Goal: Task Accomplishment & Management: Manage account settings

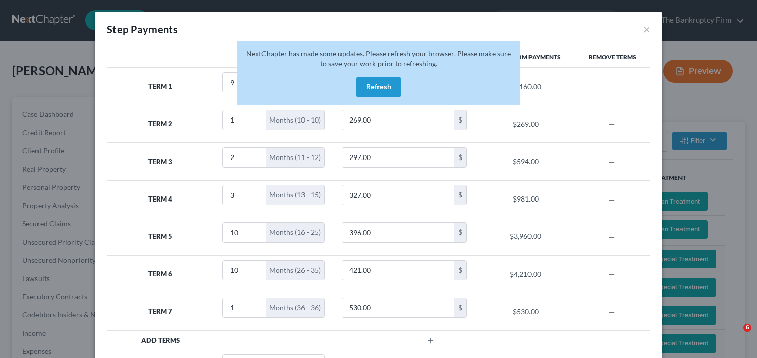
select select "59"
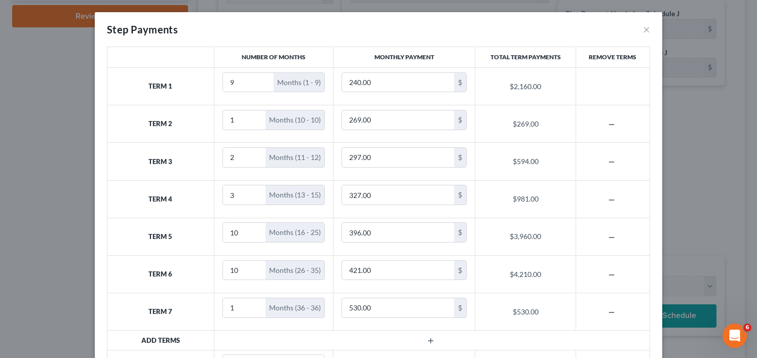
scroll to position [74, 0]
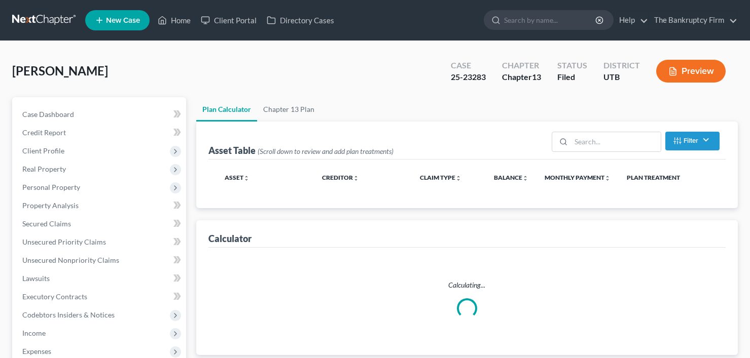
select select "59"
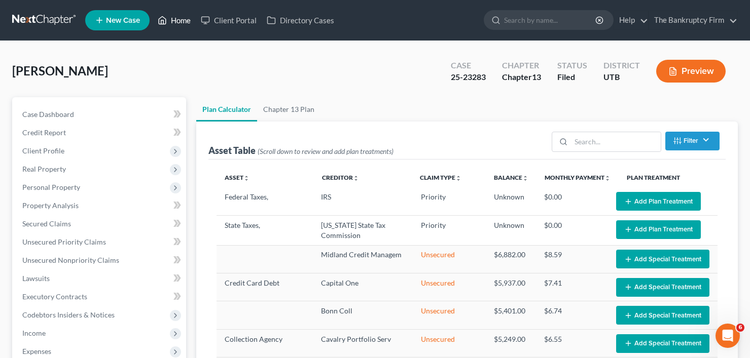
click at [173, 14] on link "Home" at bounding box center [174, 20] width 43 height 18
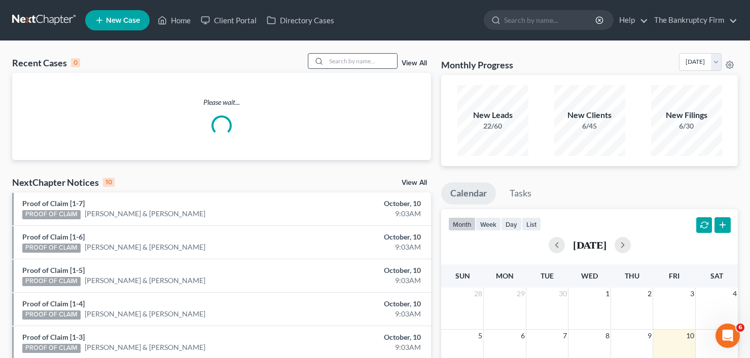
click at [352, 61] on input "search" at bounding box center [361, 61] width 71 height 15
type input "waters"
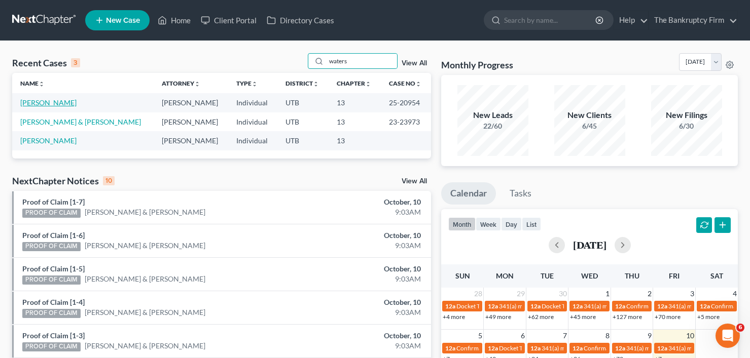
click at [60, 102] on link "Waters, Rebecca" at bounding box center [48, 102] width 56 height 9
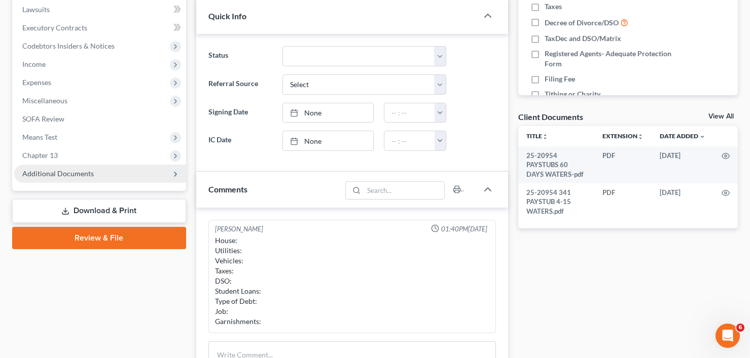
scroll to position [253, 0]
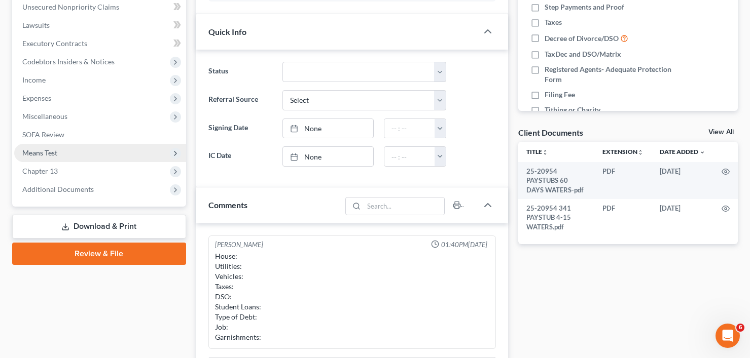
click at [45, 156] on span "Means Test" at bounding box center [39, 153] width 35 height 9
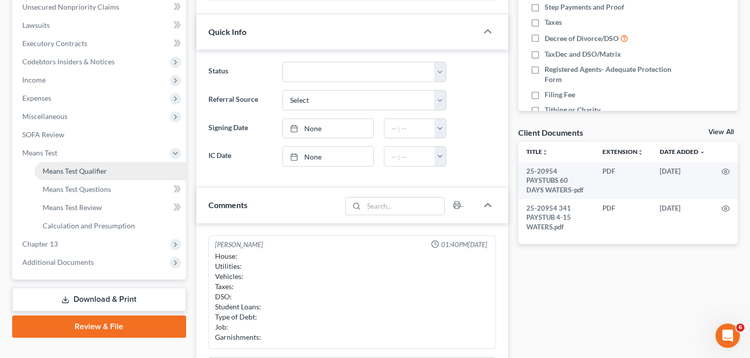
click at [81, 171] on span "Means Test Qualifier" at bounding box center [75, 171] width 64 height 9
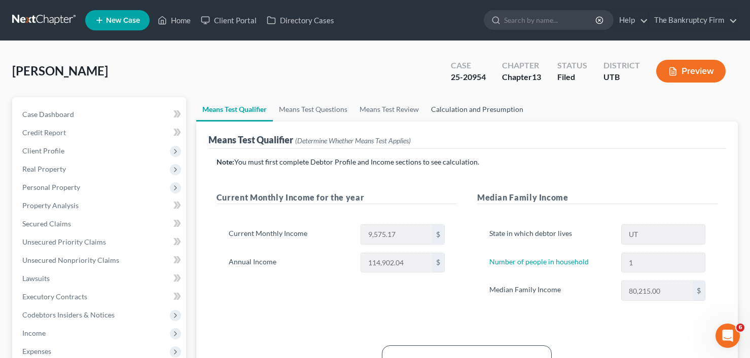
click at [455, 107] on link "Calculation and Presumption" at bounding box center [477, 109] width 104 height 24
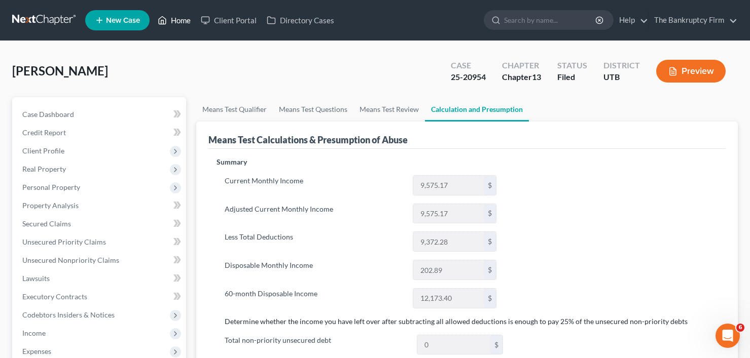
click at [174, 22] on link "Home" at bounding box center [174, 20] width 43 height 18
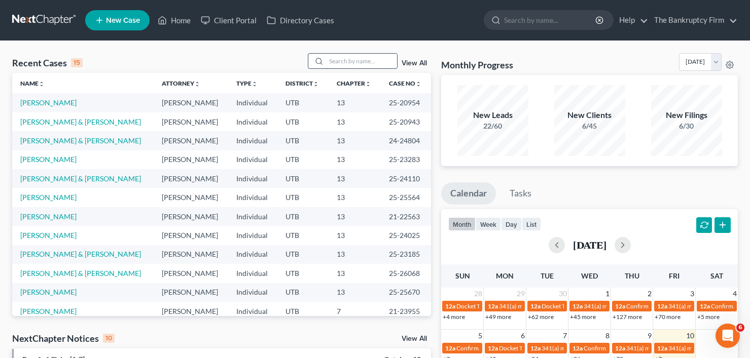
click at [351, 63] on input "search" at bounding box center [361, 61] width 71 height 15
type input "thorsted"
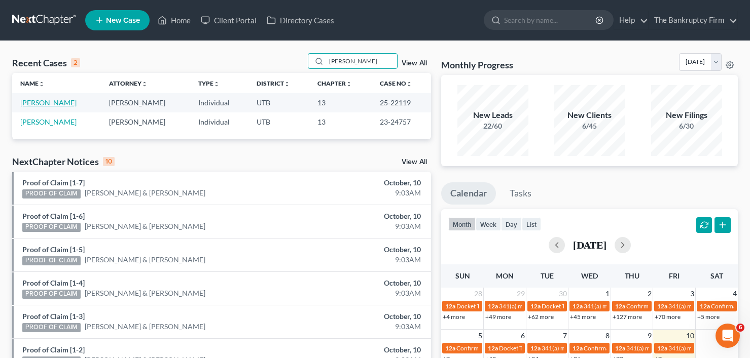
click at [51, 103] on link "Thorsted, Janet" at bounding box center [48, 102] width 56 height 9
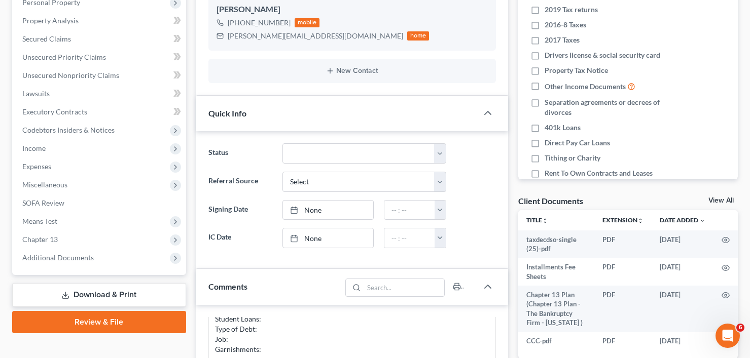
scroll to position [203, 0]
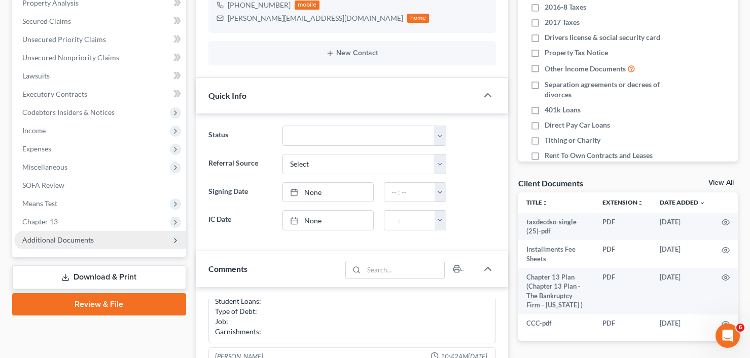
click at [67, 241] on span "Additional Documents" at bounding box center [57, 240] width 71 height 9
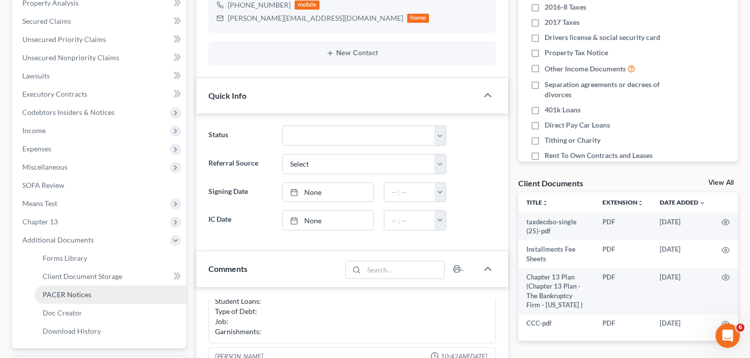
click at [82, 296] on span "PACER Notices" at bounding box center [67, 294] width 49 height 9
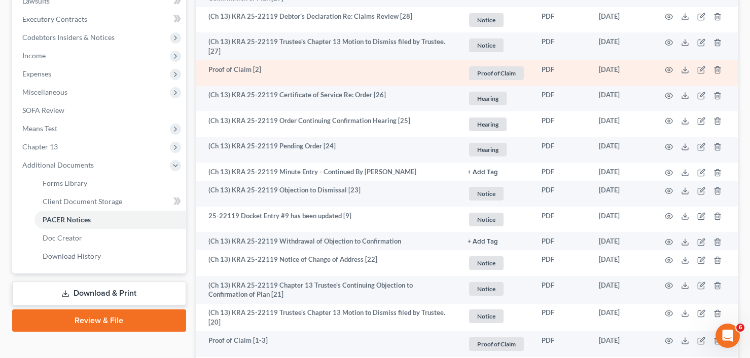
scroll to position [253, 0]
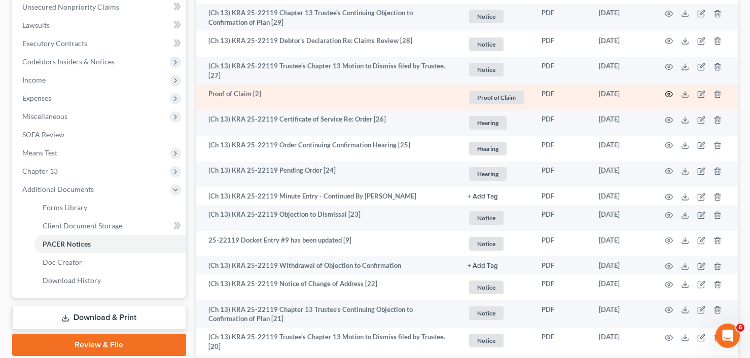
click at [670, 94] on circle "button" at bounding box center [669, 94] width 2 height 2
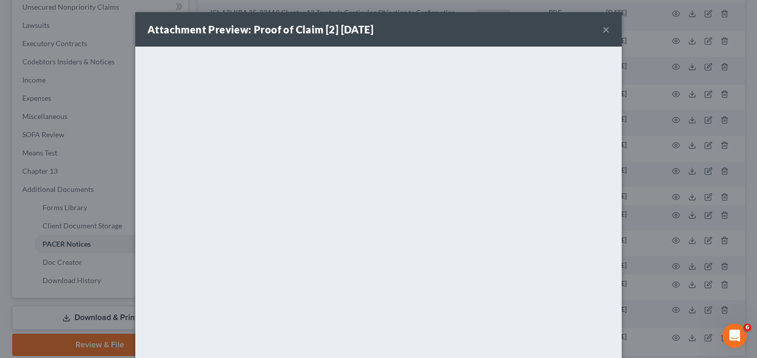
click at [604, 28] on button "×" at bounding box center [606, 29] width 7 height 12
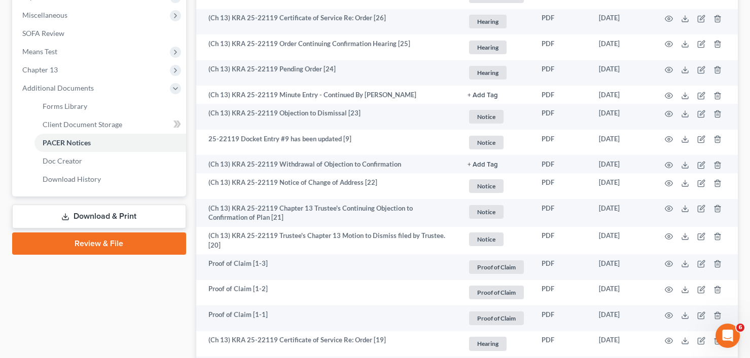
scroll to position [0, 0]
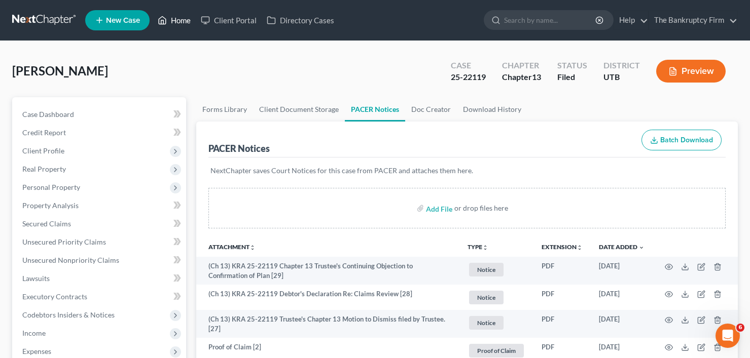
click at [179, 22] on link "Home" at bounding box center [174, 20] width 43 height 18
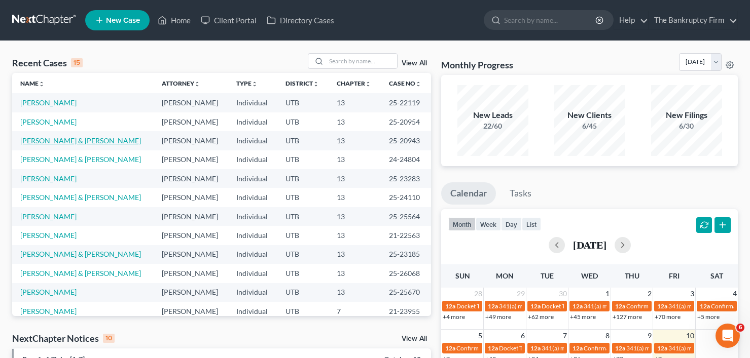
click at [58, 139] on link "Carson, Jamie & Tara" at bounding box center [80, 140] width 121 height 9
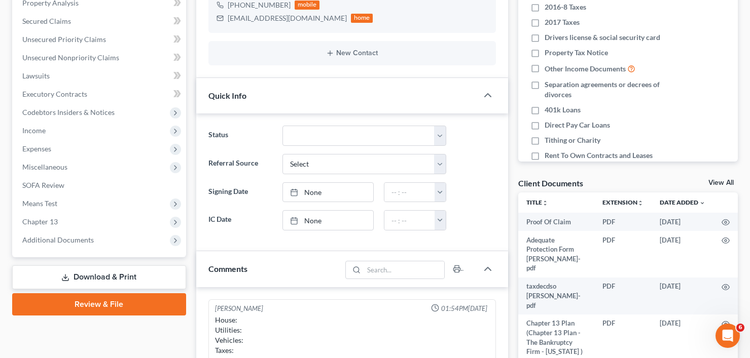
click at [723, 180] on link "View All" at bounding box center [720, 182] width 25 height 7
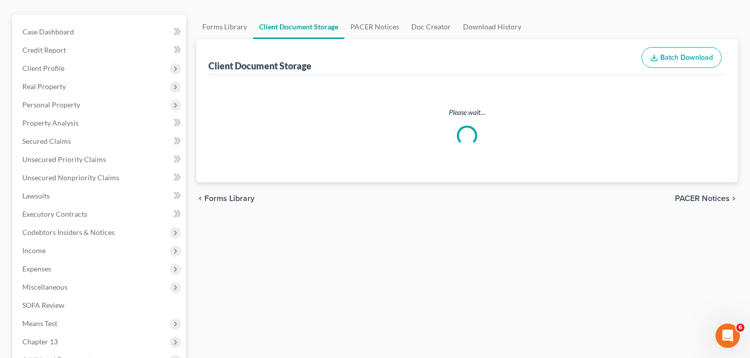
scroll to position [5, 0]
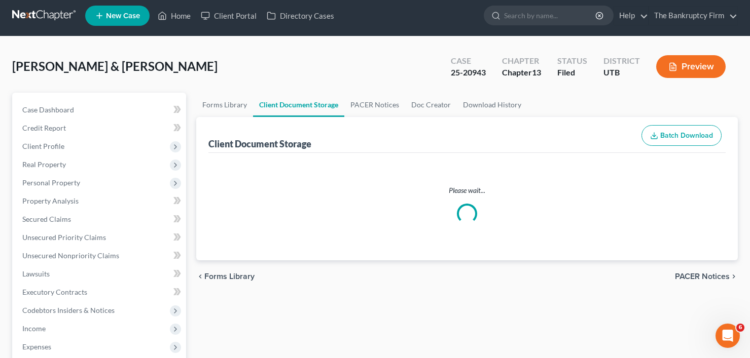
select select "30"
select select "26"
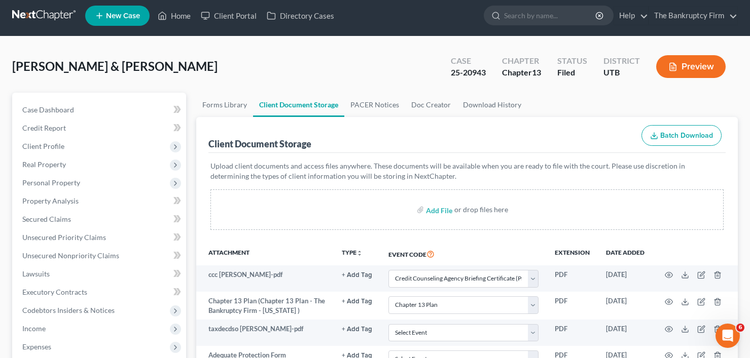
scroll to position [0, 0]
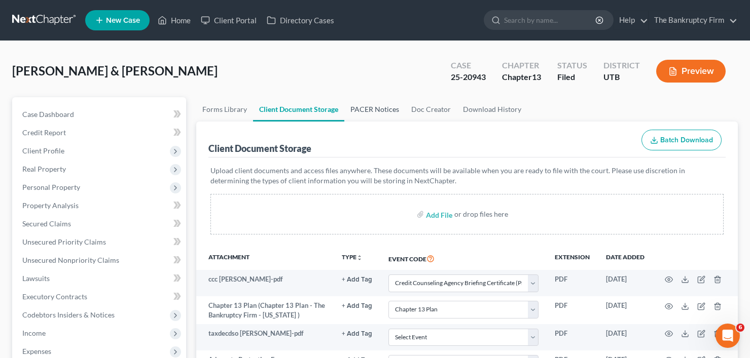
click at [370, 105] on link "PACER Notices" at bounding box center [374, 109] width 61 height 24
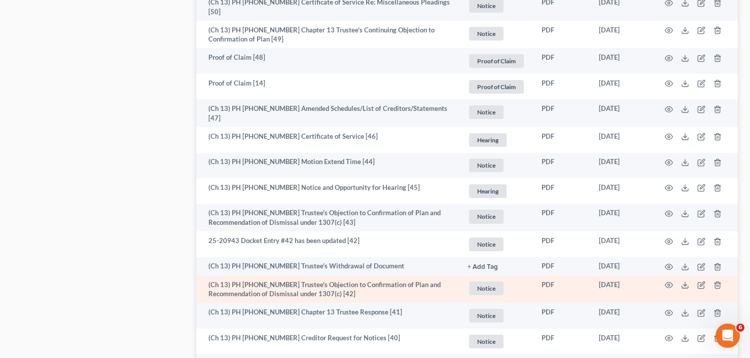
scroll to position [1881, 0]
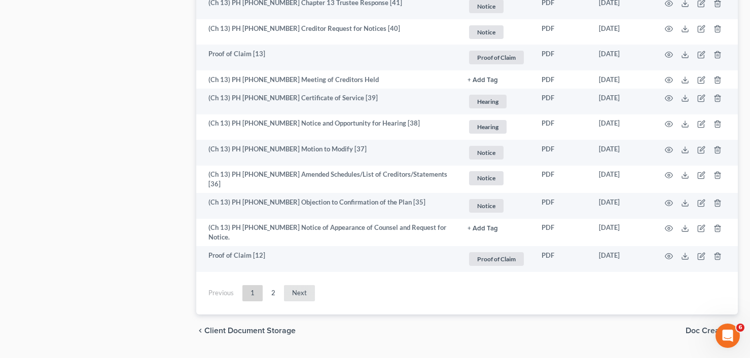
click at [294, 285] on link "Next" at bounding box center [299, 293] width 31 height 16
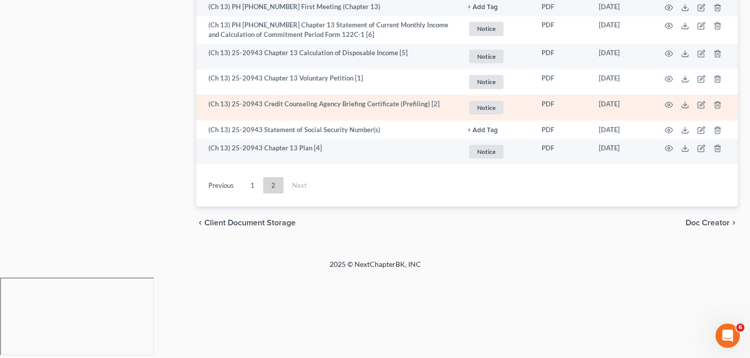
scroll to position [1435, 0]
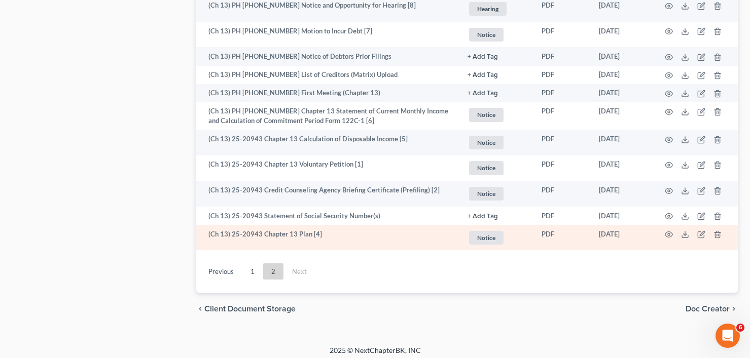
click at [673, 229] on td at bounding box center [694, 238] width 85 height 26
click at [668, 232] on icon "button" at bounding box center [669, 235] width 8 height 6
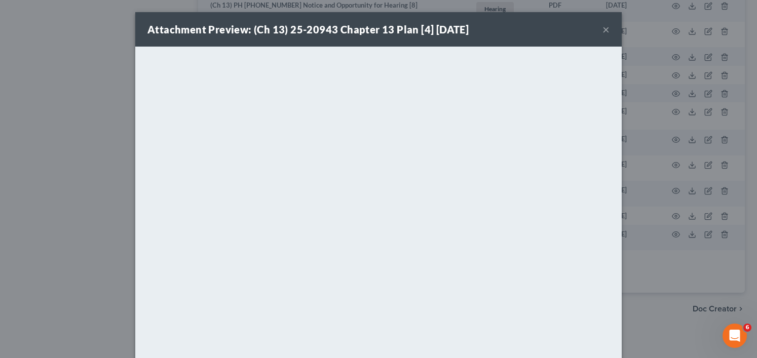
click at [603, 28] on button "×" at bounding box center [606, 29] width 7 height 12
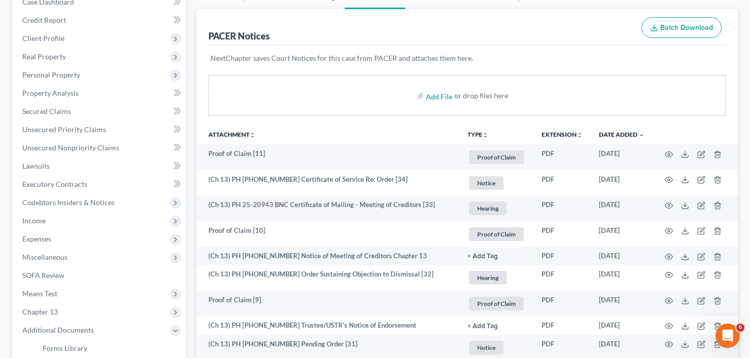
scroll to position [0, 0]
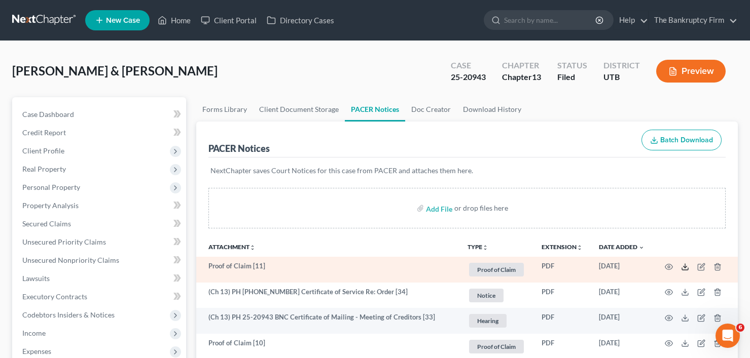
click at [684, 267] on polyline at bounding box center [685, 267] width 4 height 2
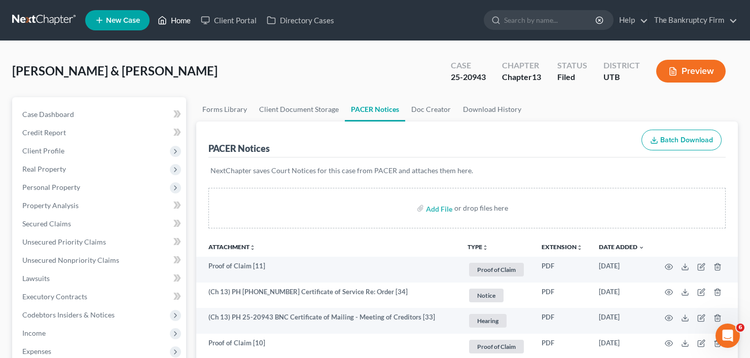
click at [175, 22] on link "Home" at bounding box center [174, 20] width 43 height 18
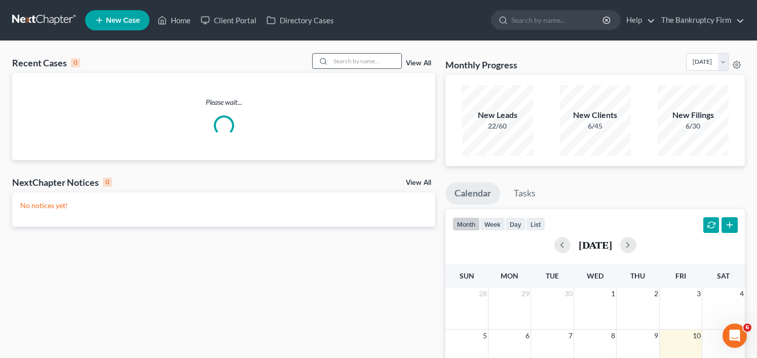
click at [349, 55] on input "search" at bounding box center [366, 61] width 71 height 15
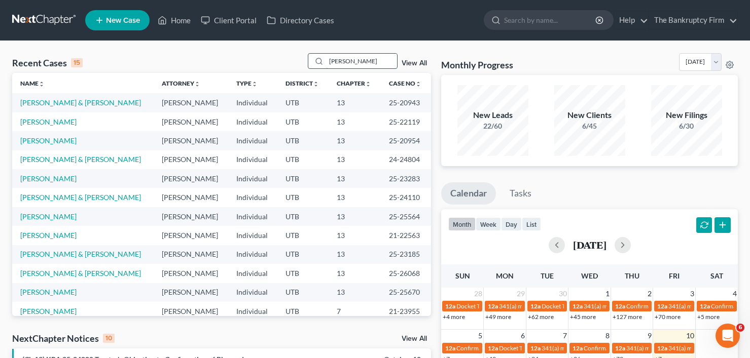
type input "bisel"
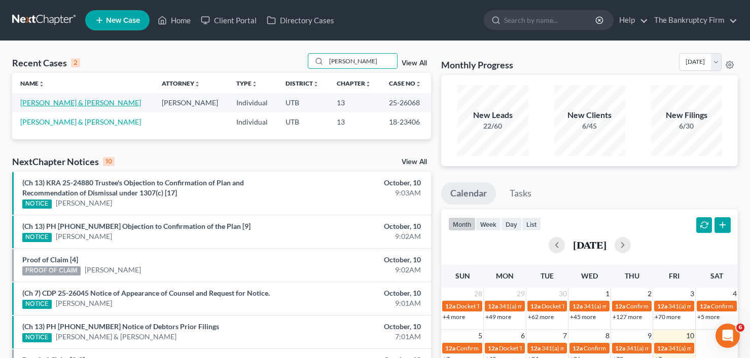
click at [60, 106] on link "Bisel, Allan & Marie" at bounding box center [80, 102] width 121 height 9
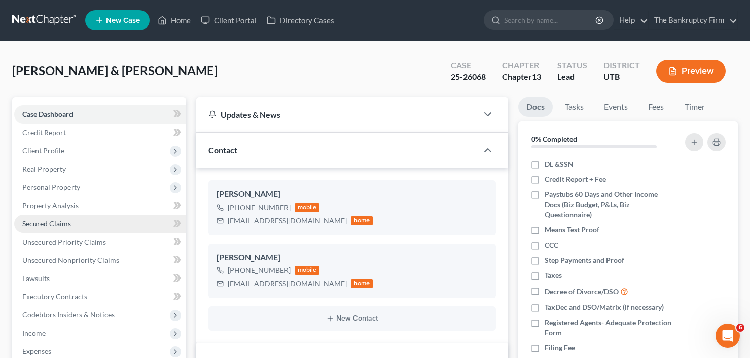
scroll to position [59, 0]
click at [37, 217] on link "Secured Claims" at bounding box center [100, 224] width 172 height 18
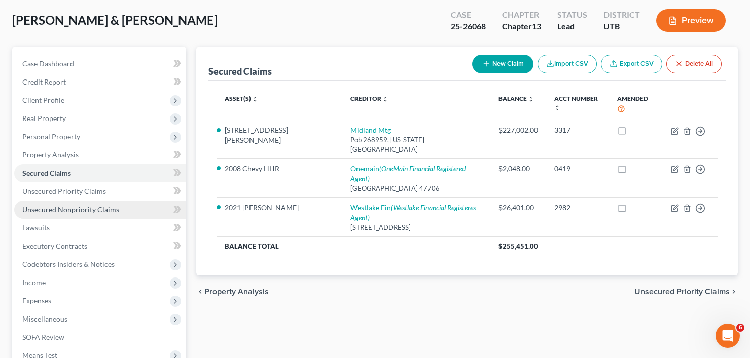
click at [79, 208] on span "Unsecured Nonpriority Claims" at bounding box center [70, 209] width 97 height 9
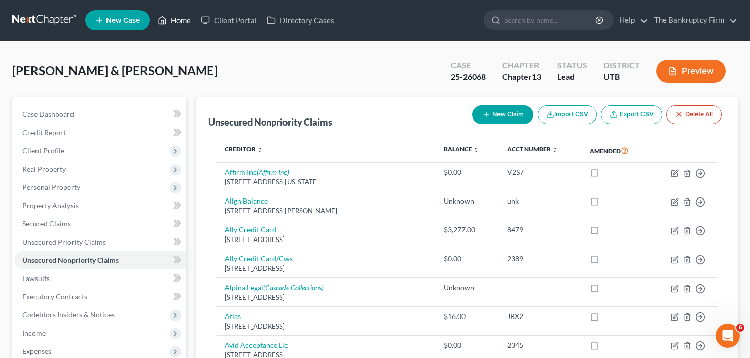
click at [176, 20] on link "Home" at bounding box center [174, 20] width 43 height 18
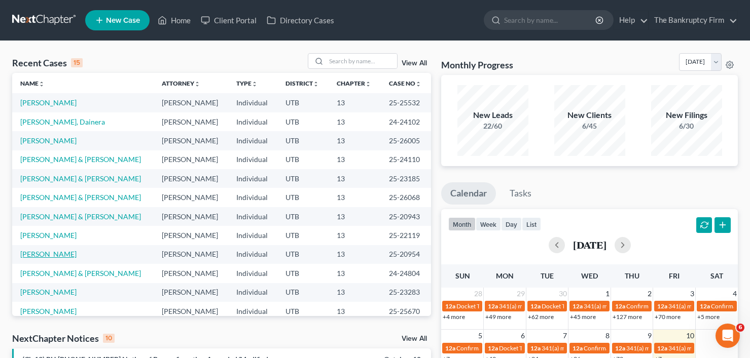
click at [64, 254] on link "Waters, Rebecca" at bounding box center [48, 254] width 56 height 9
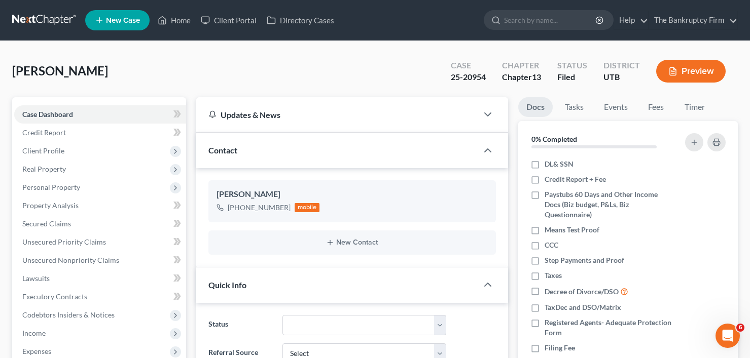
click at [182, 67] on div "Waters, Rebecca Upgraded Case 25-20954 Chapter Chapter 13 Status Filed District…" at bounding box center [374, 75] width 725 height 44
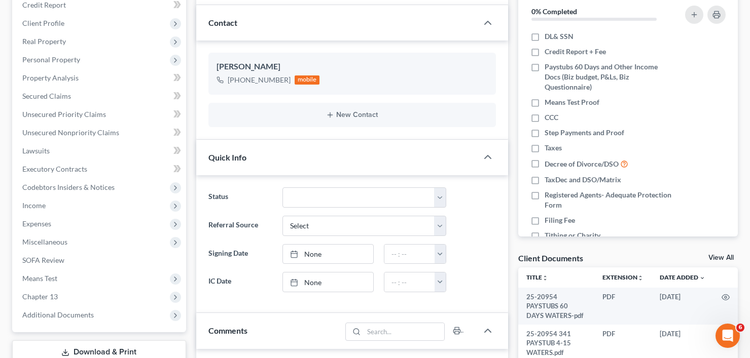
scroll to position [253, 0]
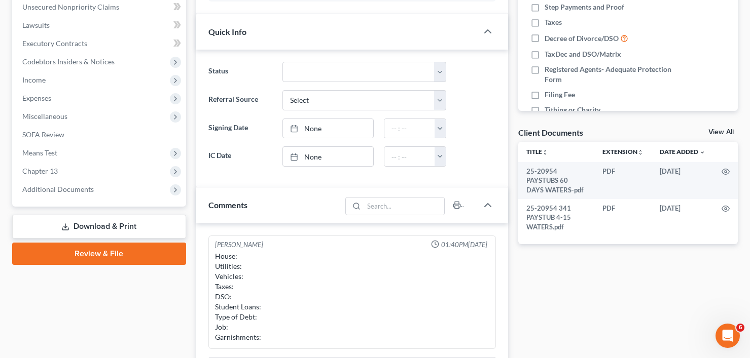
click at [714, 131] on link "View All" at bounding box center [720, 132] width 25 height 7
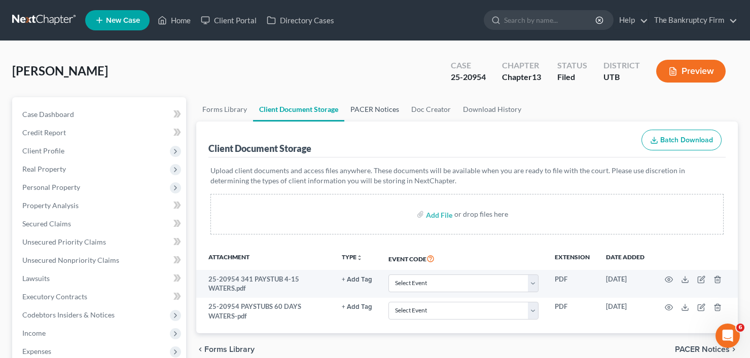
click at [372, 112] on link "PACER Notices" at bounding box center [374, 109] width 61 height 24
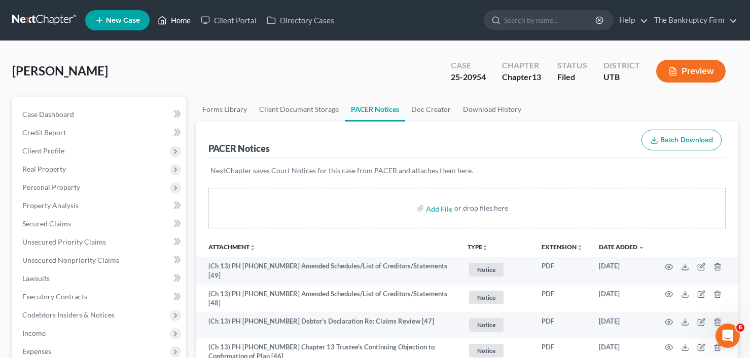
click at [183, 22] on link "Home" at bounding box center [174, 20] width 43 height 18
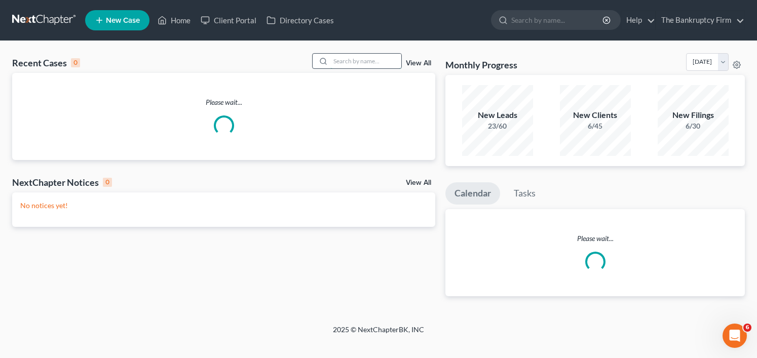
click at [358, 64] on input "search" at bounding box center [366, 61] width 71 height 15
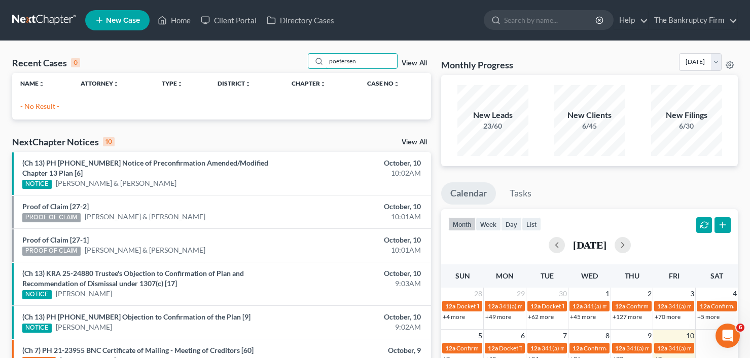
drag, startPoint x: 358, startPoint y: 64, endPoint x: 260, endPoint y: 77, distance: 99.1
click at [260, 77] on div "Recent Cases 0 poetersen View All Name unfold_more expand_more expand_less Atto…" at bounding box center [221, 86] width 419 height 66
type input "petersen"
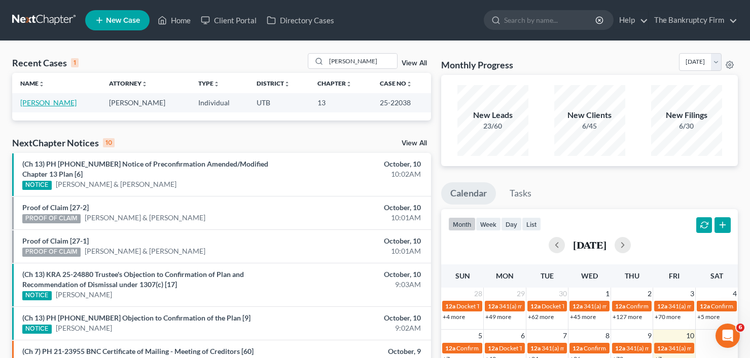
click at [48, 100] on link "[PERSON_NAME]" at bounding box center [48, 102] width 56 height 9
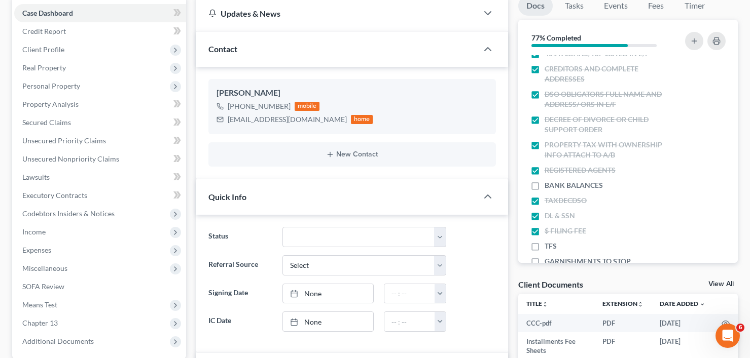
scroll to position [101, 0]
drag, startPoint x: 712, startPoint y: 284, endPoint x: 681, endPoint y: 285, distance: 30.4
click at [712, 284] on link "View All" at bounding box center [720, 284] width 25 height 7
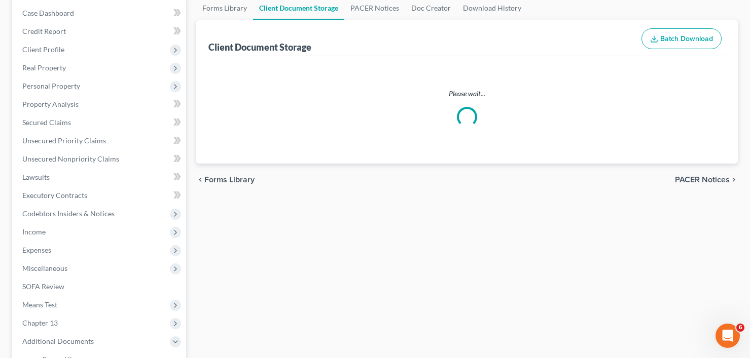
scroll to position [14, 0]
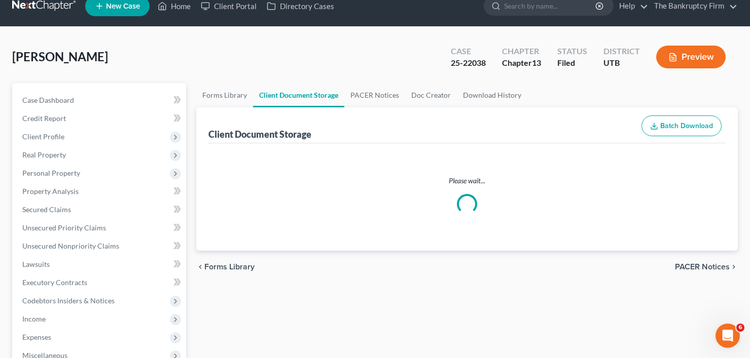
select select "26"
select select "53"
select select "30"
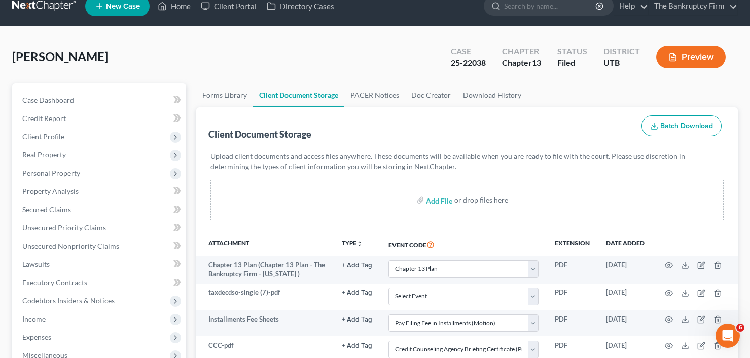
scroll to position [0, 0]
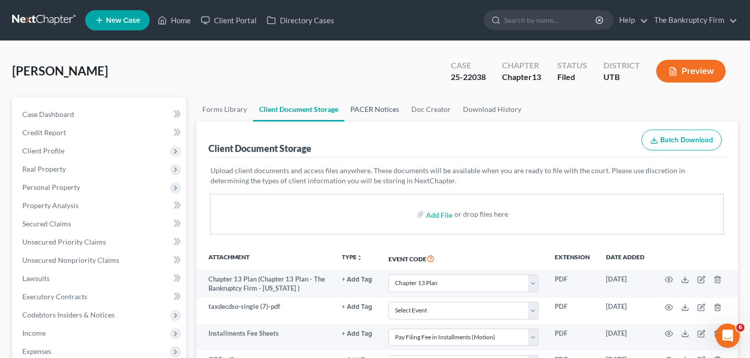
click at [387, 103] on link "PACER Notices" at bounding box center [374, 109] width 61 height 24
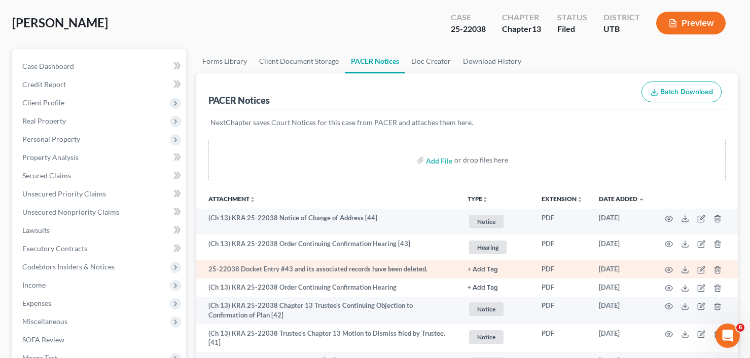
scroll to position [51, 0]
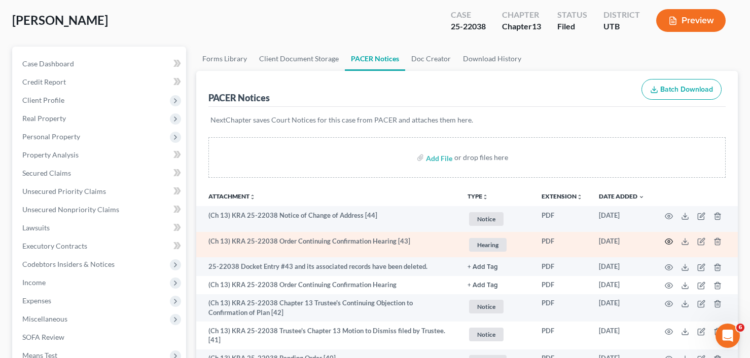
click at [671, 244] on icon "button" at bounding box center [669, 242] width 8 height 6
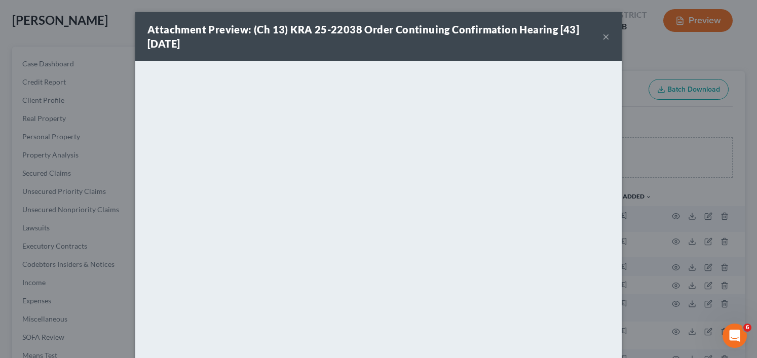
click at [604, 35] on button "×" at bounding box center [606, 36] width 7 height 12
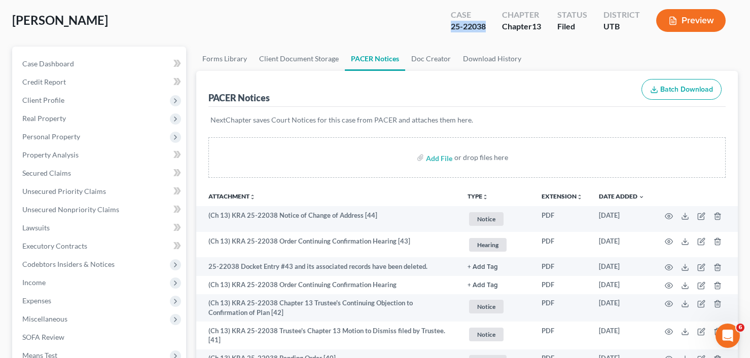
drag, startPoint x: 486, startPoint y: 28, endPoint x: 441, endPoint y: 31, distance: 45.2
click at [441, 31] on div "Case 25-22038 Chapter Chapter 13 Status Filed District UTB Preview" at bounding box center [588, 21] width 299 height 36
copy div "25-22038"
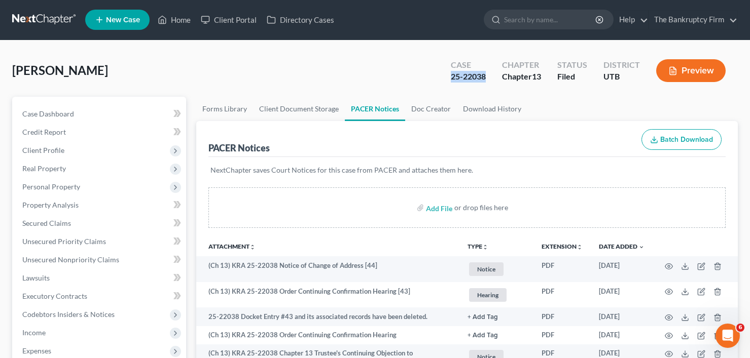
scroll to position [0, 0]
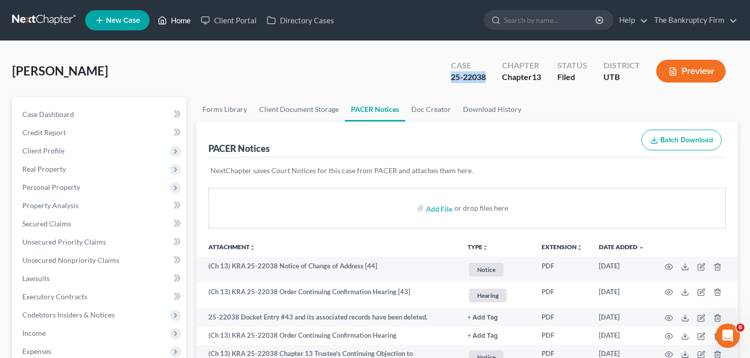
click at [176, 27] on link "Home" at bounding box center [174, 20] width 43 height 18
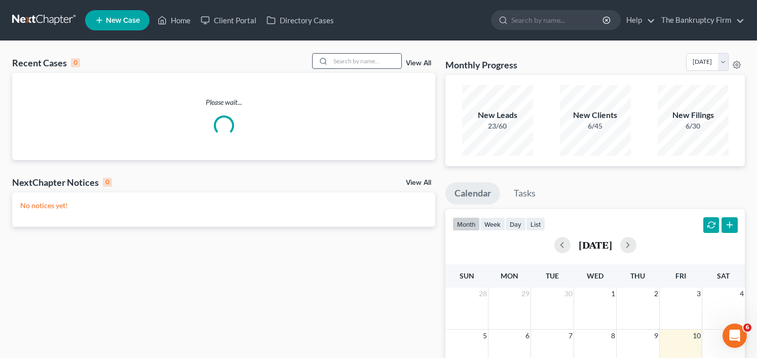
click at [342, 60] on input "search" at bounding box center [366, 61] width 71 height 15
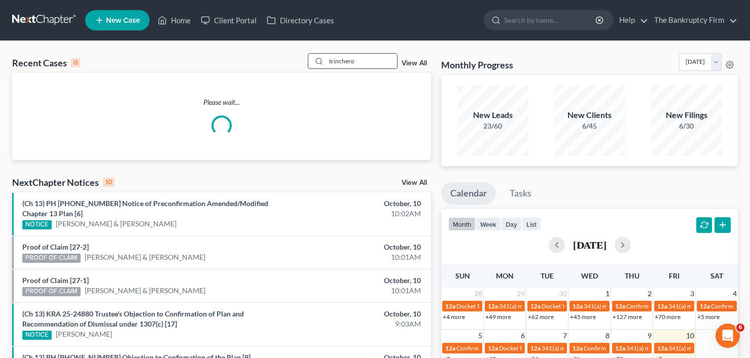
type input "trinchero"
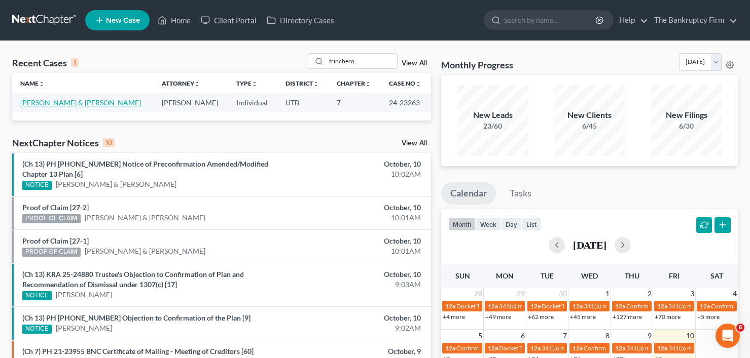
click at [57, 104] on link "Trinchero, Joshua & Clarice" at bounding box center [80, 102] width 121 height 9
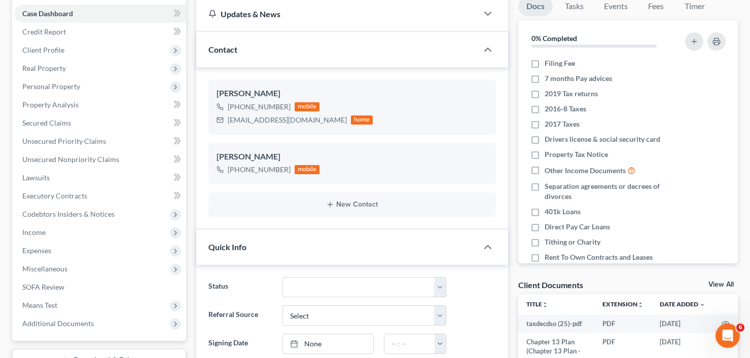
scroll to position [101, 0]
click at [715, 284] on link "View All" at bounding box center [720, 284] width 25 height 7
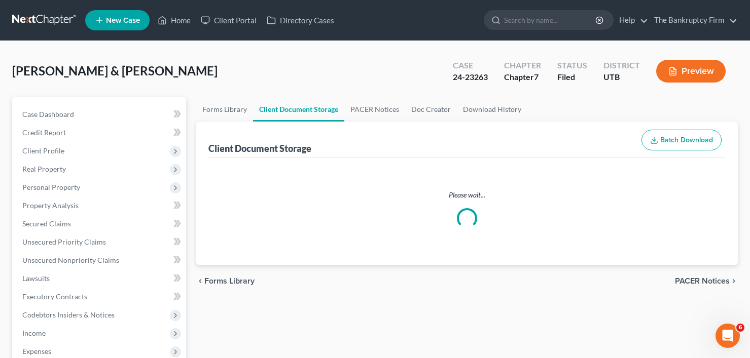
select select "30"
select select "26"
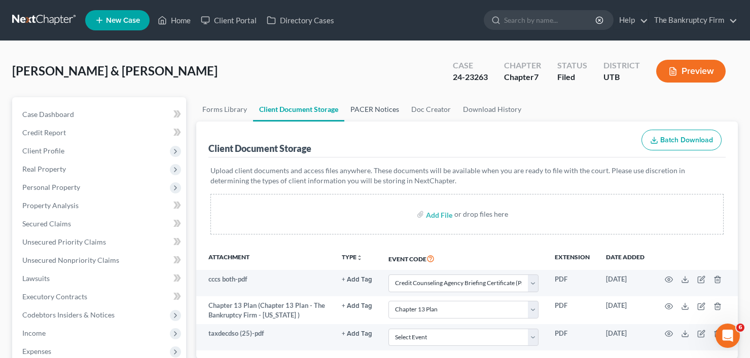
click at [373, 108] on link "PACER Notices" at bounding box center [374, 109] width 61 height 24
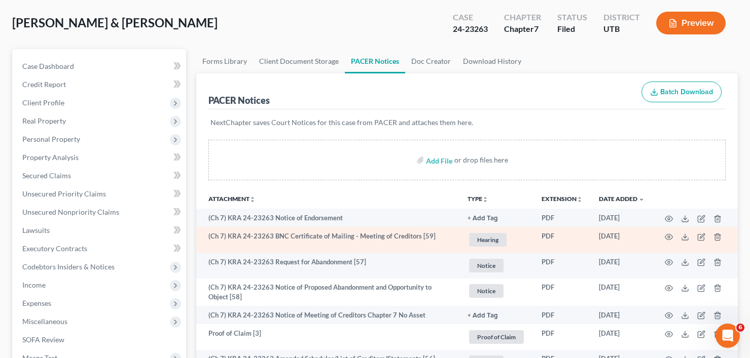
scroll to position [51, 0]
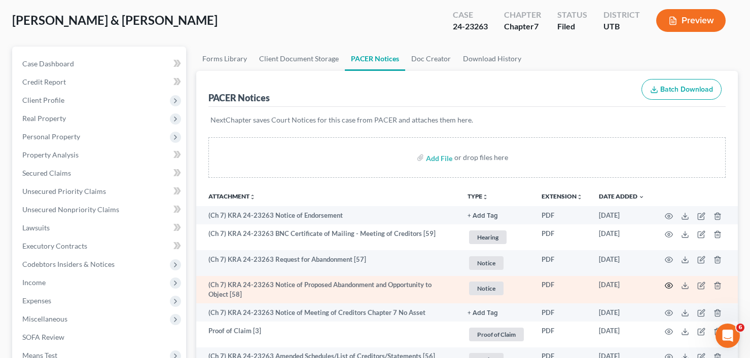
click at [668, 285] on icon "button" at bounding box center [669, 286] width 8 height 8
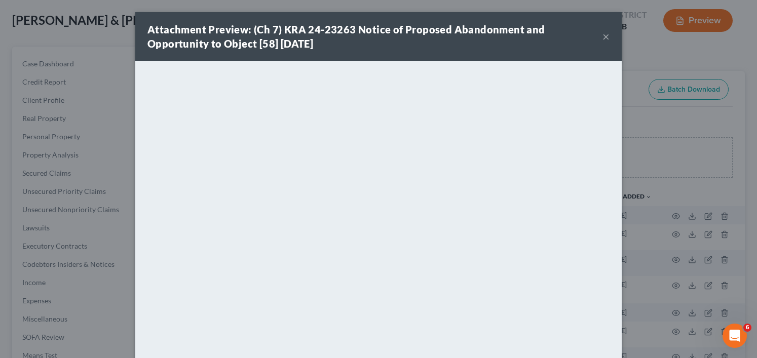
click at [603, 38] on button "×" at bounding box center [606, 36] width 7 height 12
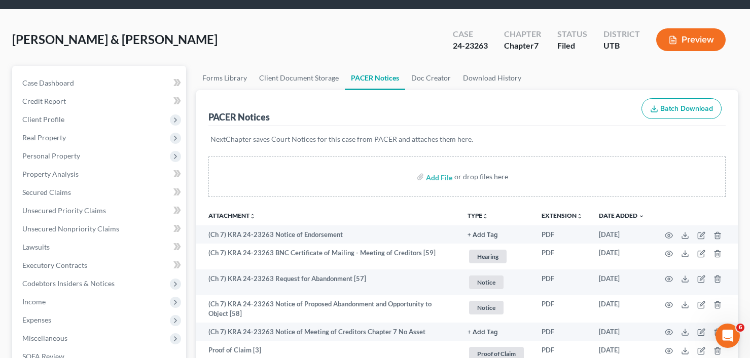
scroll to position [0, 0]
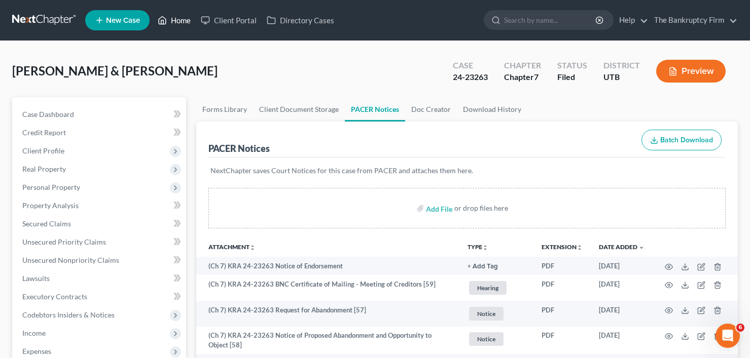
click at [188, 22] on link "Home" at bounding box center [174, 20] width 43 height 18
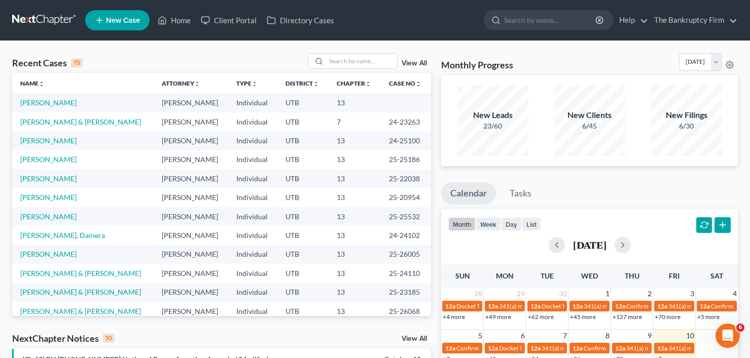
click at [186, 64] on div "Recent Cases 15 View All" at bounding box center [221, 63] width 419 height 20
click at [338, 60] on input "search" at bounding box center [361, 61] width 71 height 15
type input "soltis"
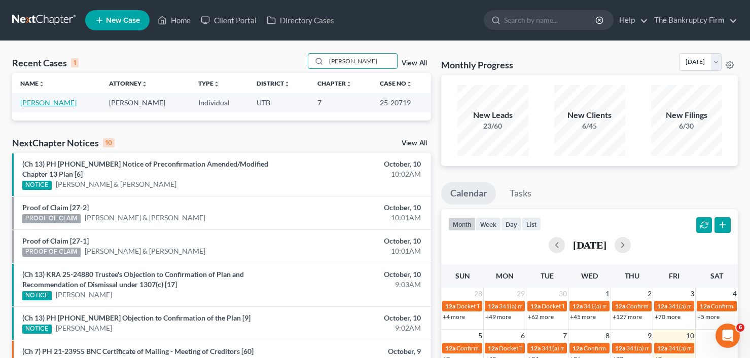
click at [44, 103] on link "[PERSON_NAME]" at bounding box center [48, 102] width 56 height 9
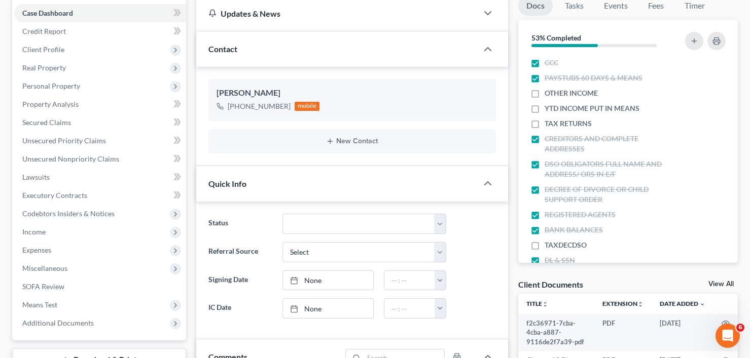
scroll to position [76, 0]
click at [714, 284] on link "View All" at bounding box center [720, 284] width 25 height 7
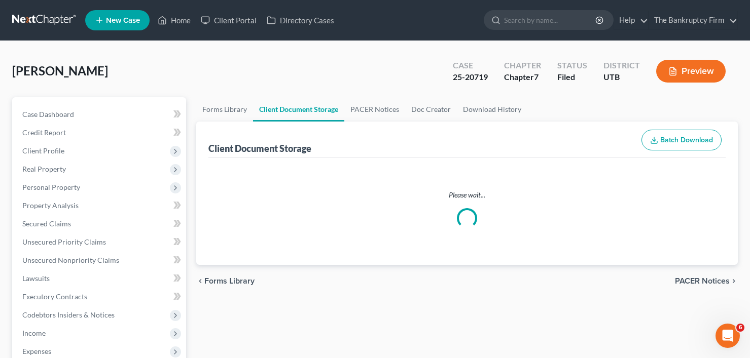
select select "30"
select select "26"
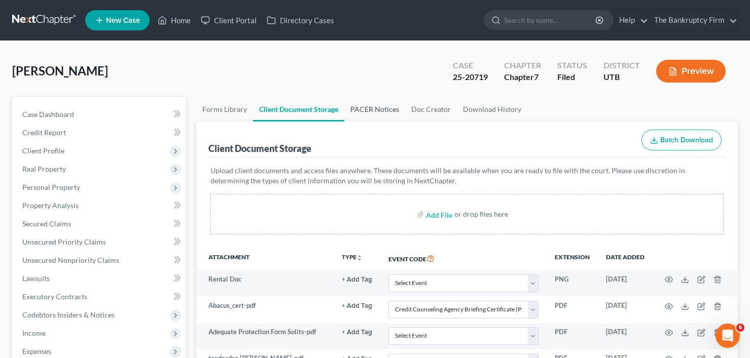
click at [362, 114] on link "PACER Notices" at bounding box center [374, 109] width 61 height 24
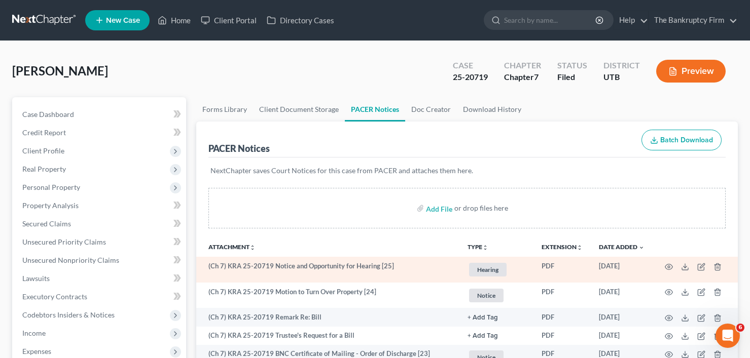
scroll to position [51, 0]
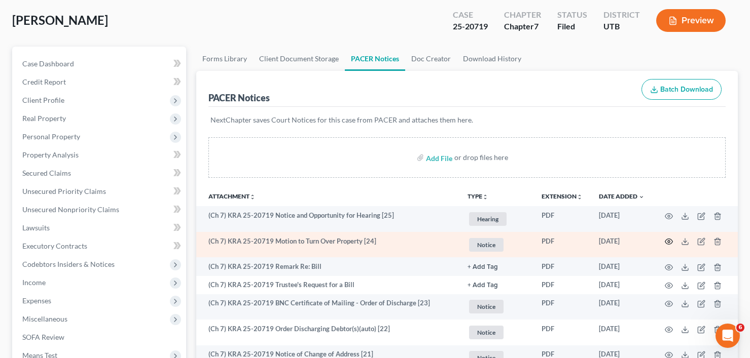
click at [669, 243] on icon "button" at bounding box center [669, 242] width 8 height 8
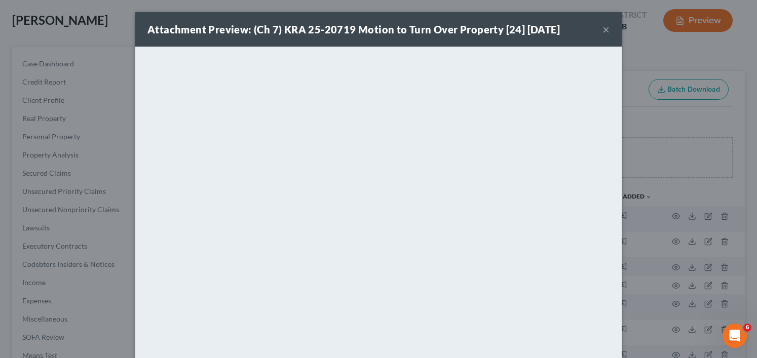
click at [639, 64] on div "Attachment Preview: (Ch 7) KRA 25-20719 Motion to Turn Over Property [24] 09/25…" at bounding box center [378, 179] width 757 height 358
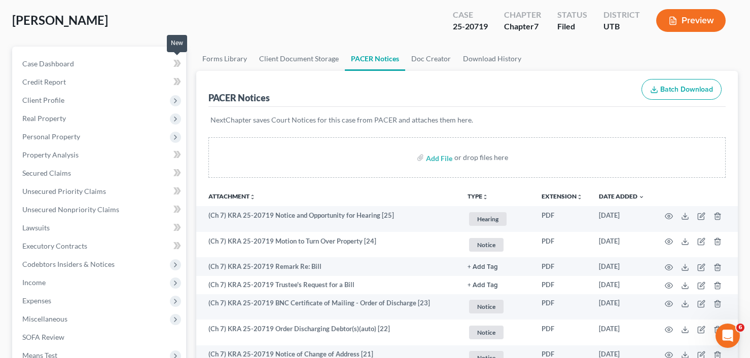
scroll to position [0, 0]
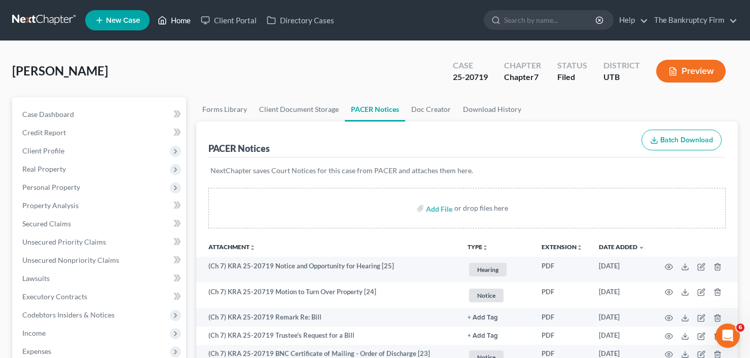
click at [179, 22] on link "Home" at bounding box center [174, 20] width 43 height 18
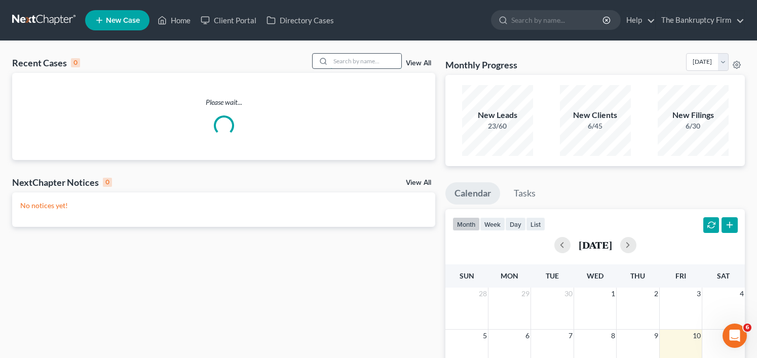
click at [343, 60] on input "search" at bounding box center [366, 61] width 71 height 15
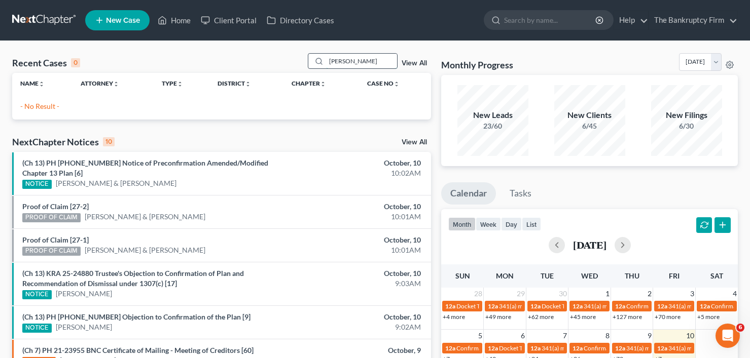
type input "maldonado"
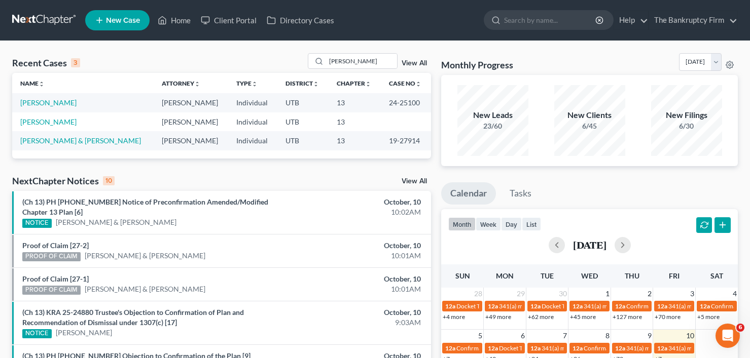
click at [64, 98] on td "[PERSON_NAME]" at bounding box center [82, 102] width 141 height 19
click at [72, 105] on link "[PERSON_NAME]" at bounding box center [48, 102] width 56 height 9
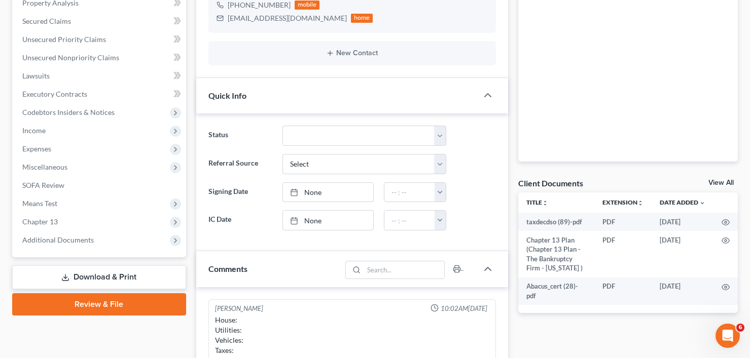
click at [717, 185] on link "View All" at bounding box center [720, 182] width 25 height 7
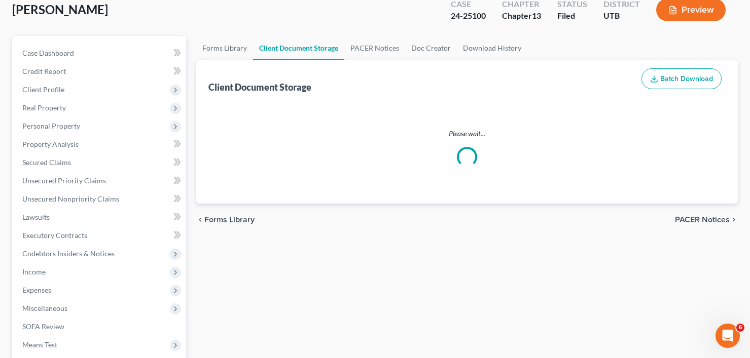
scroll to position [1, 0]
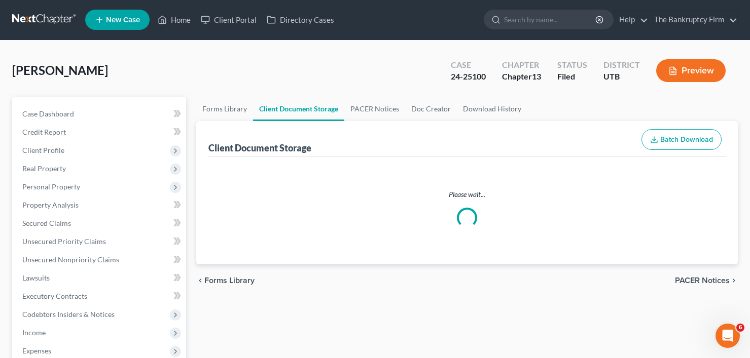
select select "30"
select select "26"
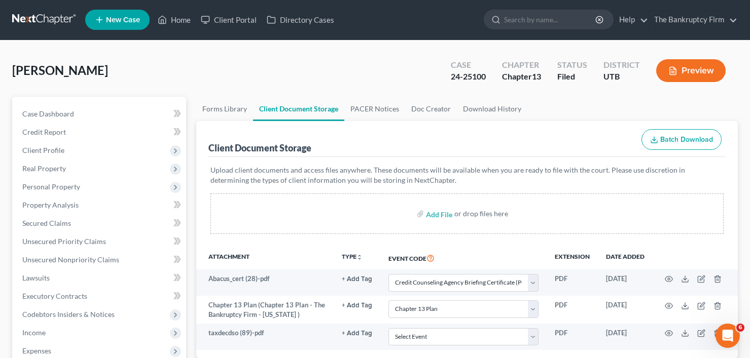
scroll to position [0, 0]
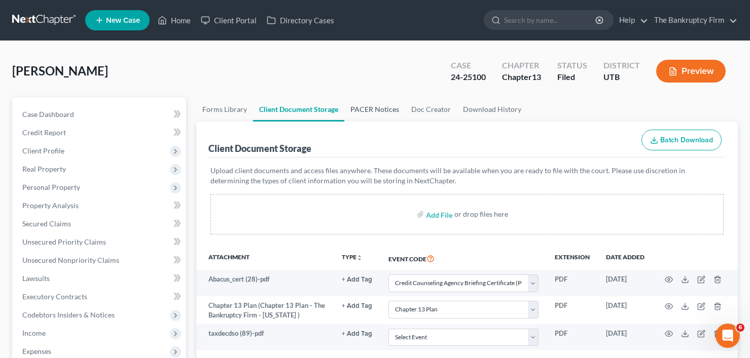
click at [383, 112] on link "PACER Notices" at bounding box center [374, 109] width 61 height 24
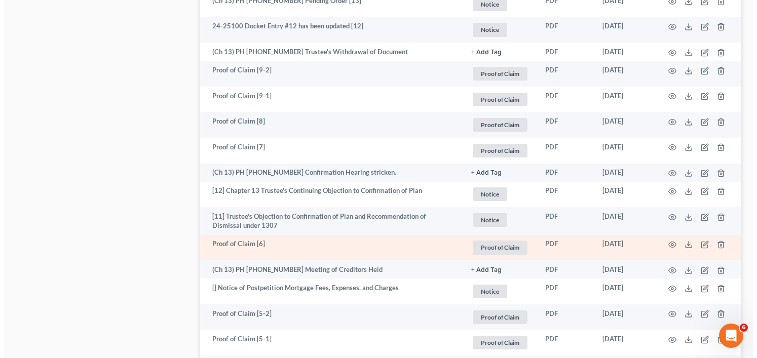
scroll to position [963, 0]
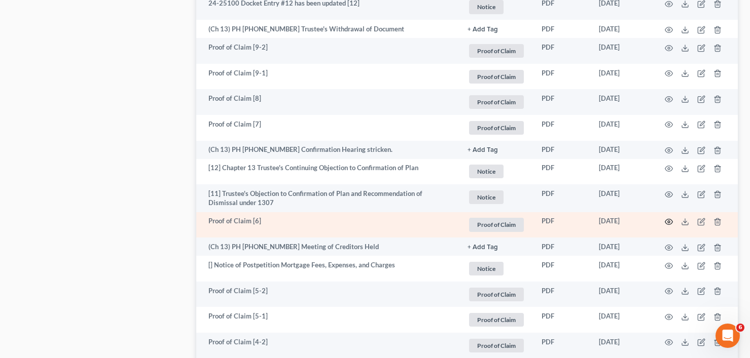
click at [667, 218] on icon "button" at bounding box center [669, 222] width 8 height 8
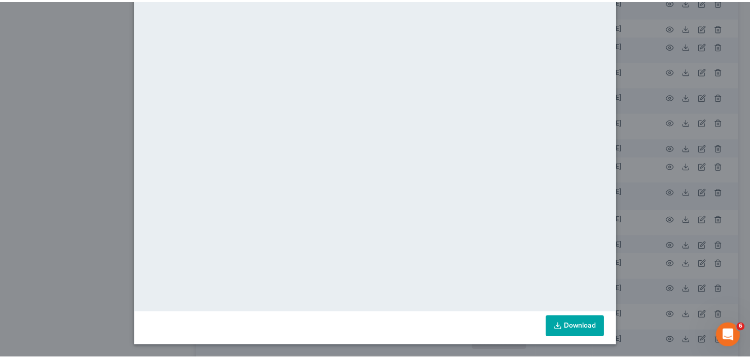
scroll to position [0, 0]
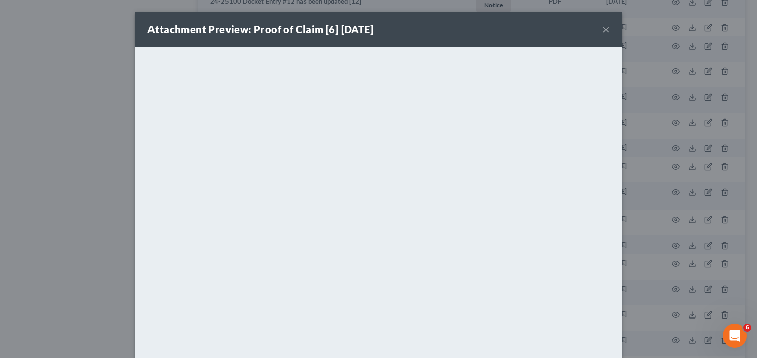
click at [605, 26] on button "×" at bounding box center [606, 29] width 7 height 12
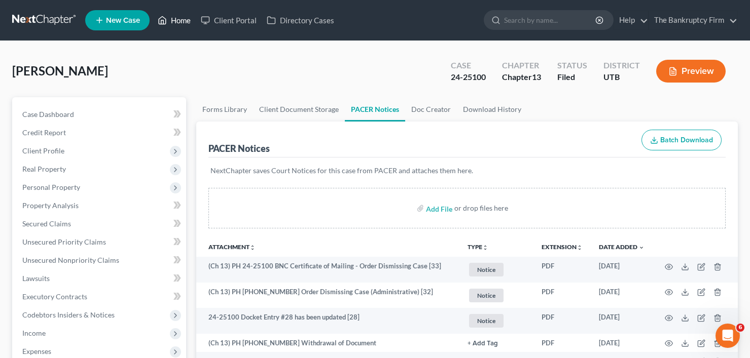
click at [184, 23] on link "Home" at bounding box center [174, 20] width 43 height 18
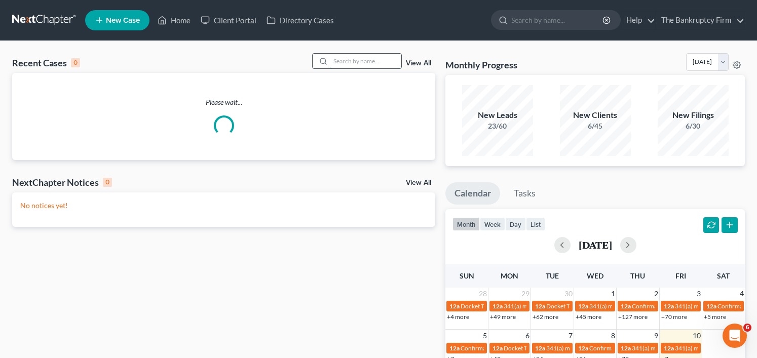
click at [338, 62] on input "search" at bounding box center [366, 61] width 71 height 15
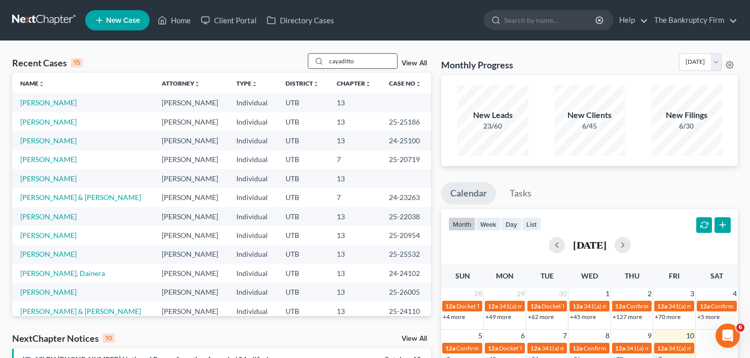
type input "cayaditto"
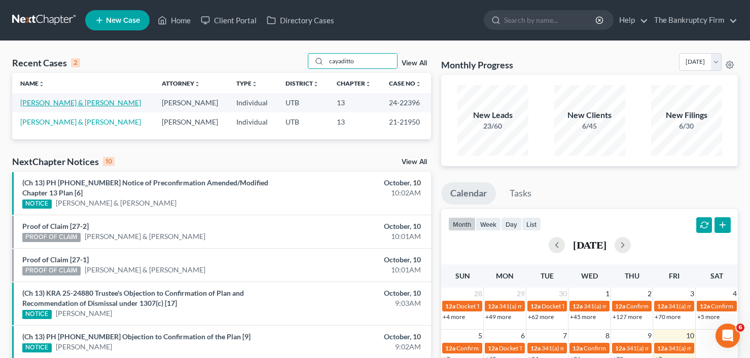
click at [61, 101] on link "[PERSON_NAME] & [PERSON_NAME]" at bounding box center [80, 102] width 121 height 9
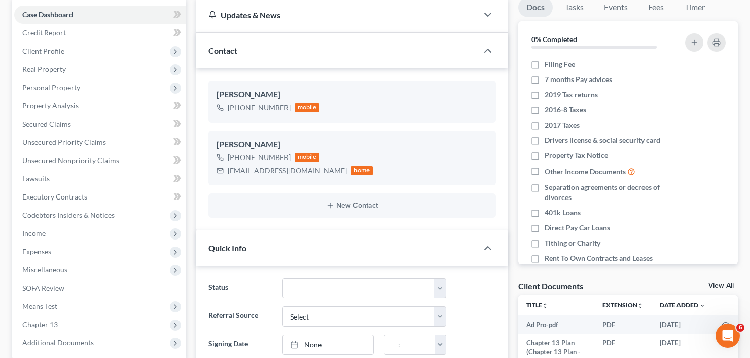
scroll to position [101, 0]
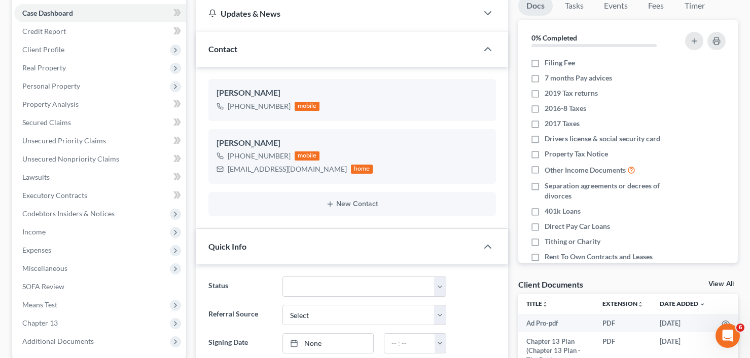
click at [715, 285] on link "View All" at bounding box center [720, 284] width 25 height 7
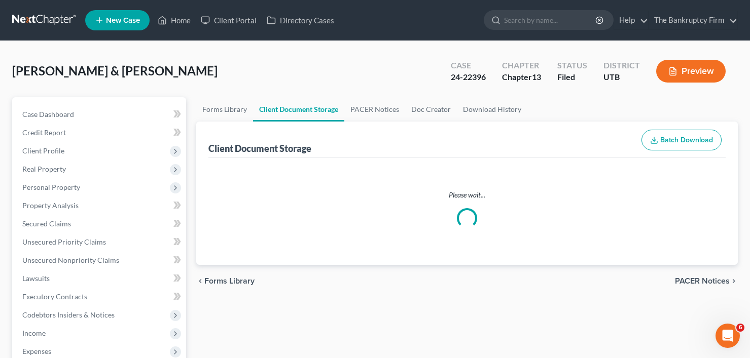
select select "30"
select select "26"
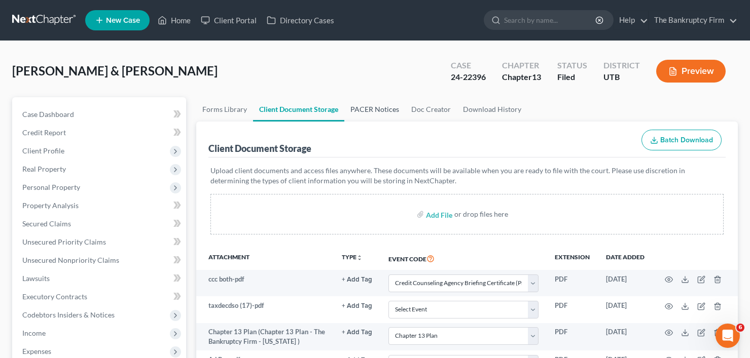
click at [375, 118] on link "PACER Notices" at bounding box center [374, 109] width 61 height 24
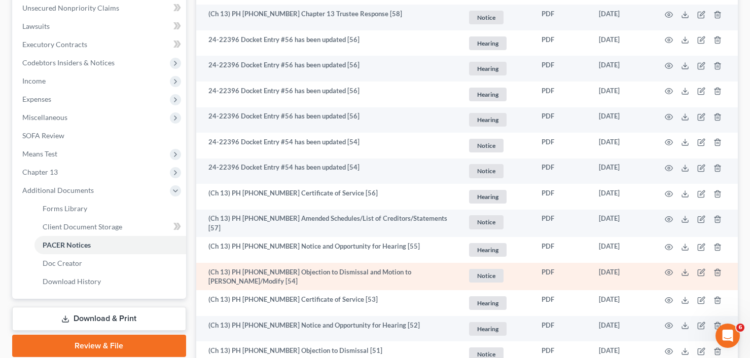
scroll to position [253, 0]
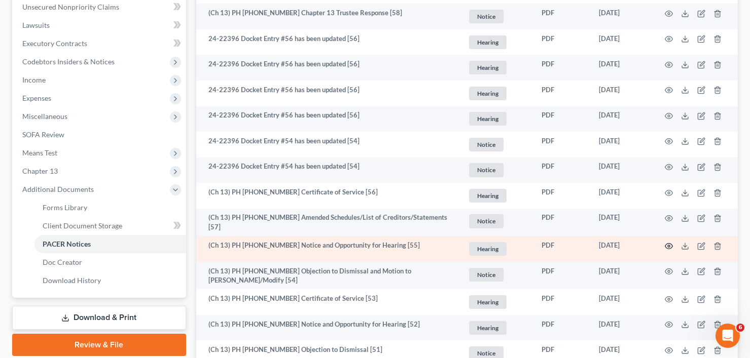
click at [667, 244] on icon "button" at bounding box center [669, 246] width 8 height 8
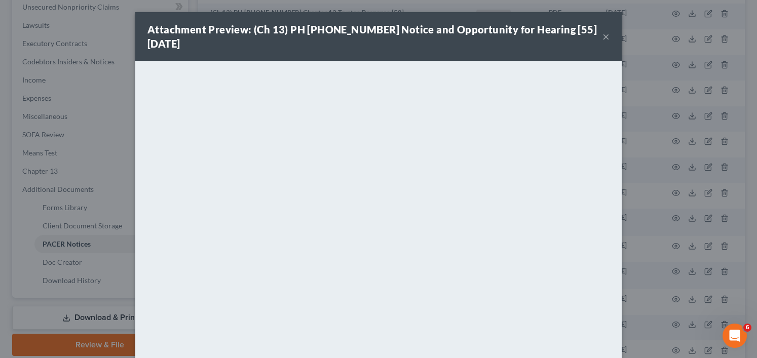
click at [603, 36] on button "×" at bounding box center [606, 36] width 7 height 12
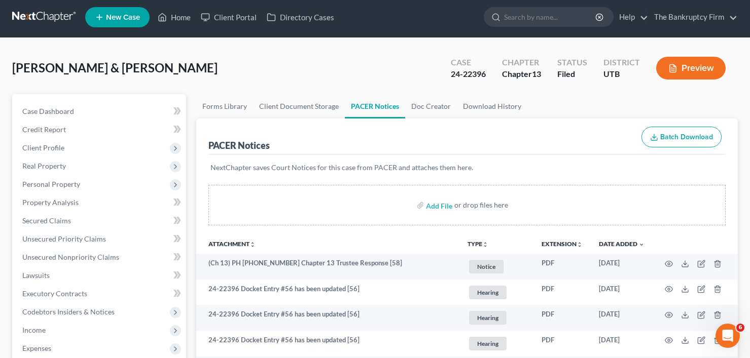
scroll to position [0, 0]
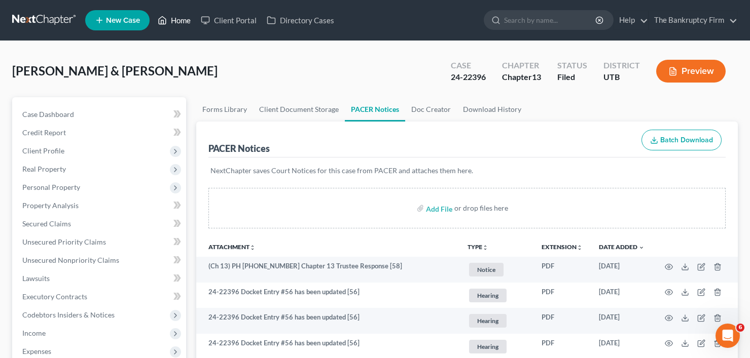
click at [175, 17] on link "Home" at bounding box center [174, 20] width 43 height 18
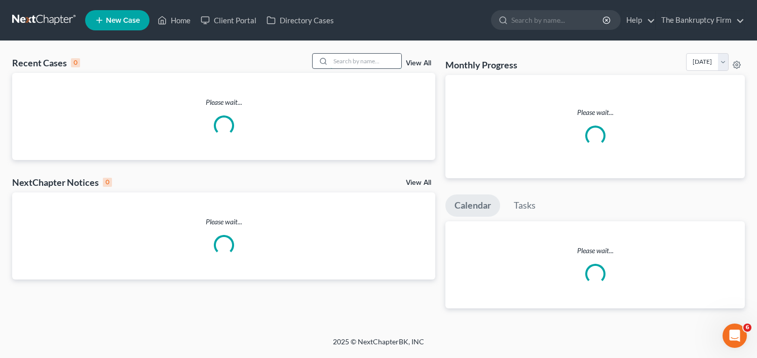
click at [353, 62] on input "search" at bounding box center [366, 61] width 71 height 15
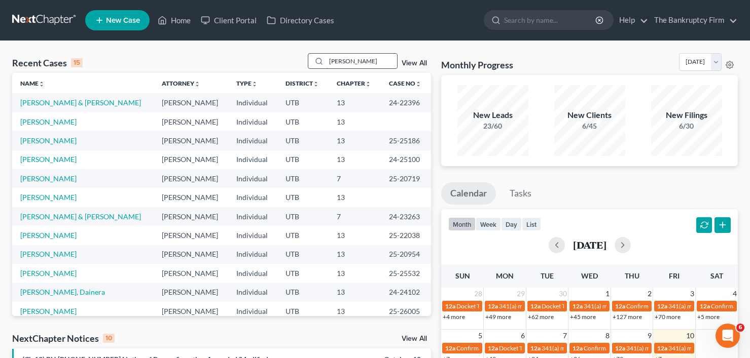
type input "ricks"
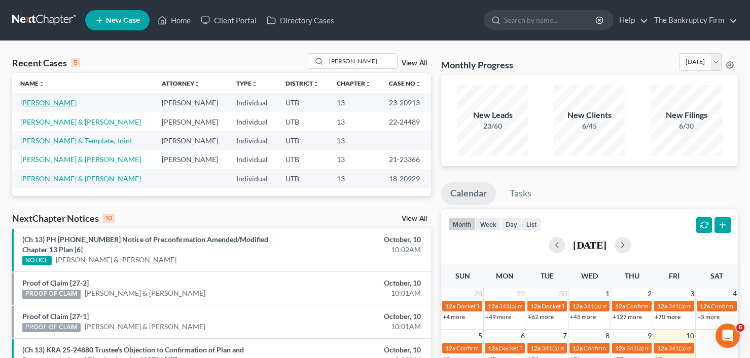
click at [48, 102] on link "[PERSON_NAME]" at bounding box center [48, 102] width 56 height 9
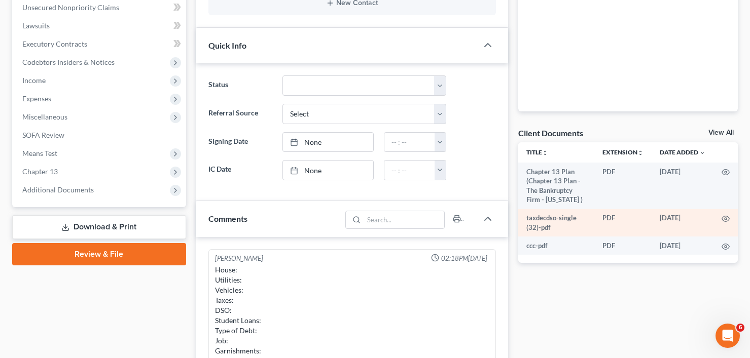
scroll to position [127, 0]
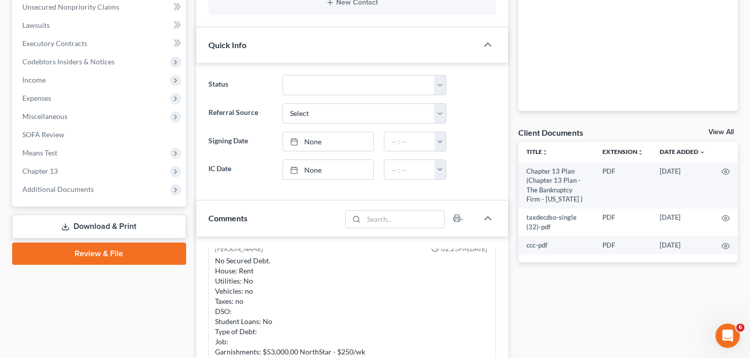
click at [714, 129] on link "View All" at bounding box center [720, 132] width 25 height 7
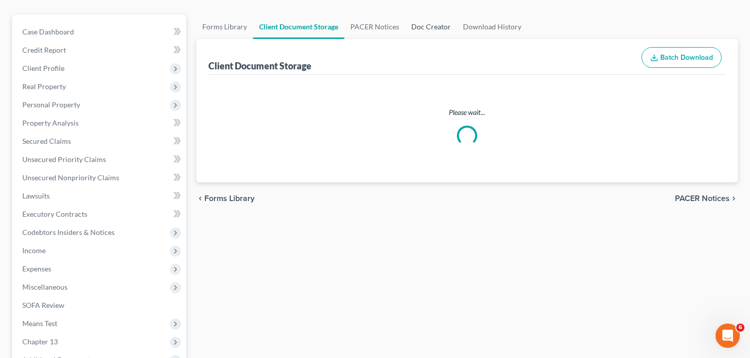
select select "30"
select select "26"
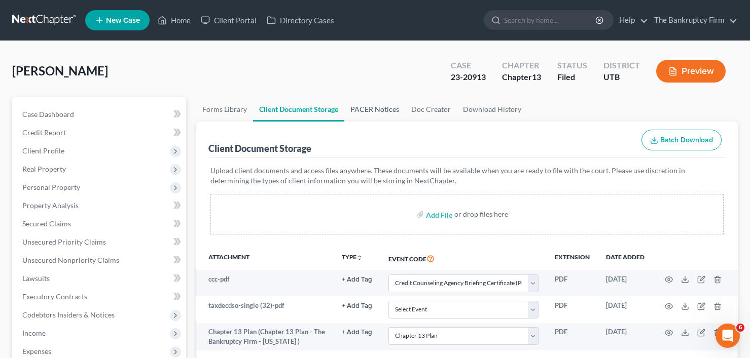
click at [359, 107] on link "PACER Notices" at bounding box center [374, 109] width 61 height 24
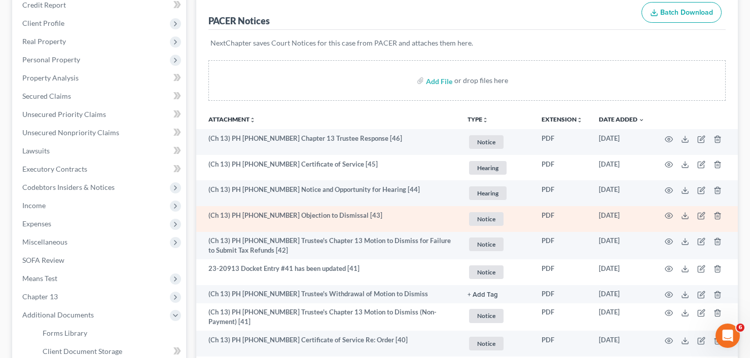
scroll to position [152, 0]
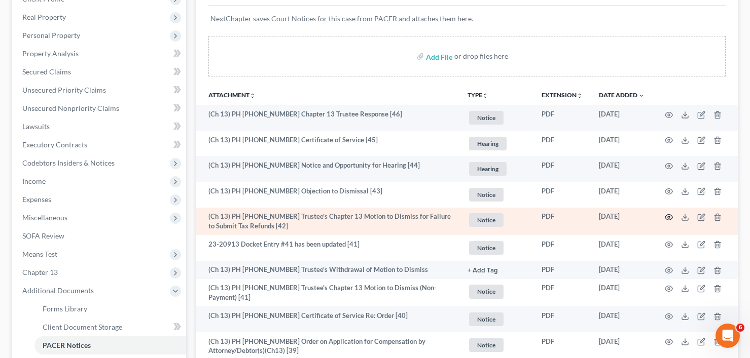
click at [668, 217] on circle "button" at bounding box center [669, 217] width 2 height 2
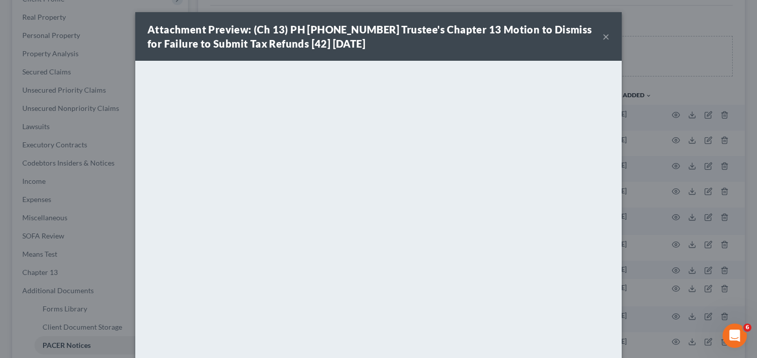
click at [604, 37] on div "Attachment Preview: (Ch 13) PH 23-20913 Trustee's Chapter 13 Motion to Dismiss …" at bounding box center [378, 36] width 487 height 49
click at [604, 37] on button "×" at bounding box center [606, 36] width 7 height 12
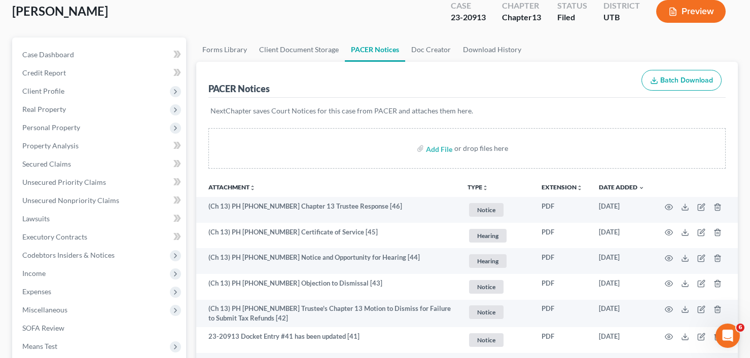
scroll to position [51, 0]
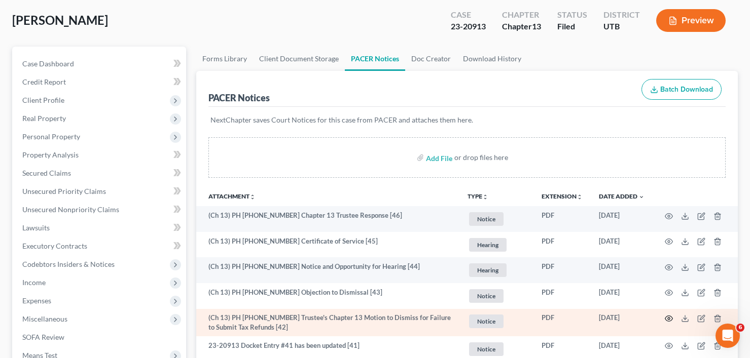
click at [667, 319] on icon "button" at bounding box center [669, 319] width 8 height 8
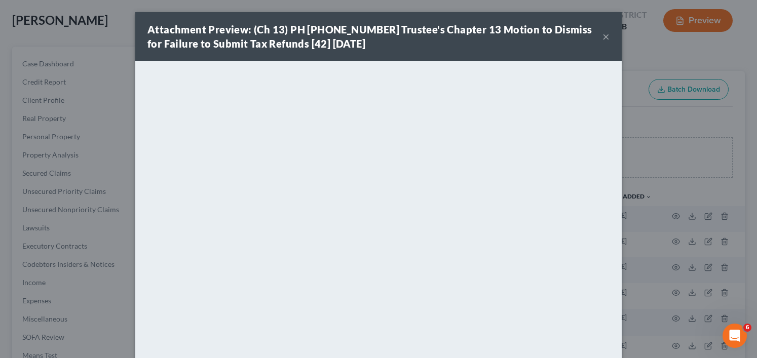
click at [158, 42] on strong "Attachment Preview: (Ch 13) PH 23-20913 Trustee's Chapter 13 Motion to Dismiss …" at bounding box center [370, 36] width 445 height 26
click at [603, 36] on button "×" at bounding box center [606, 36] width 7 height 12
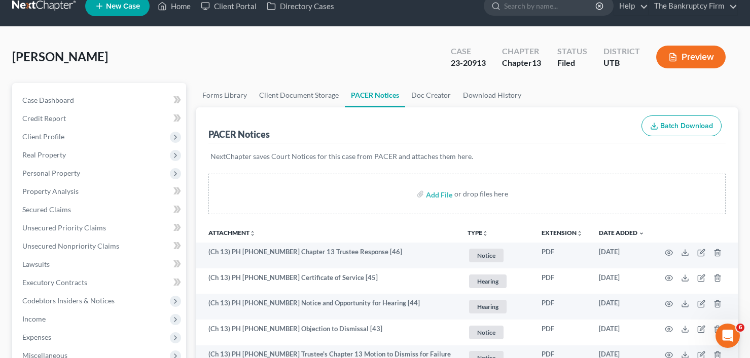
scroll to position [0, 0]
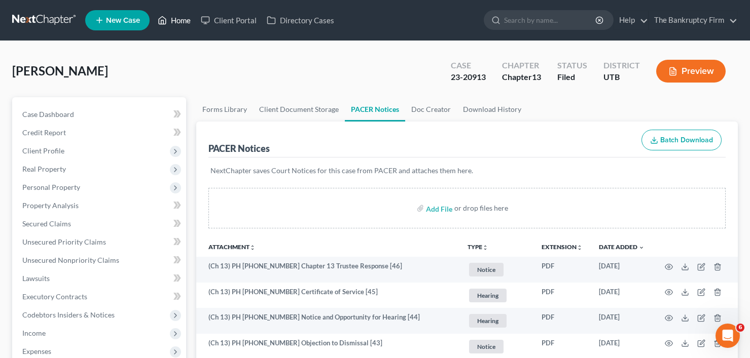
click at [176, 19] on link "Home" at bounding box center [174, 20] width 43 height 18
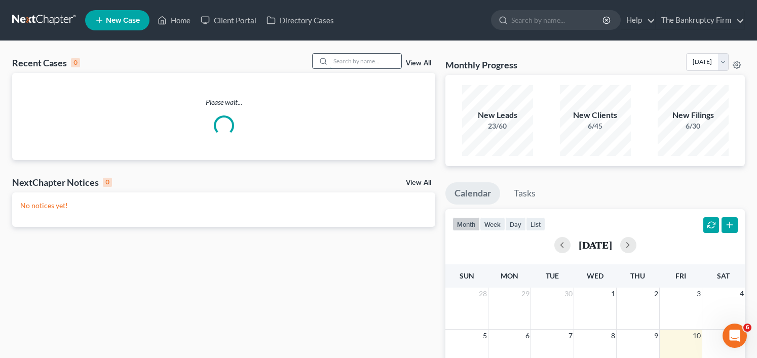
click at [342, 58] on input "search" at bounding box center [366, 61] width 71 height 15
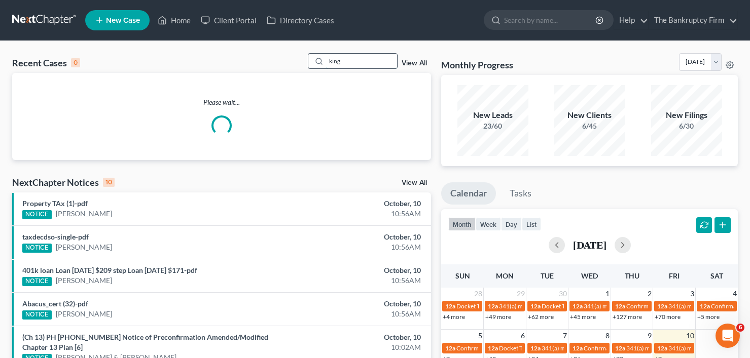
type input "king"
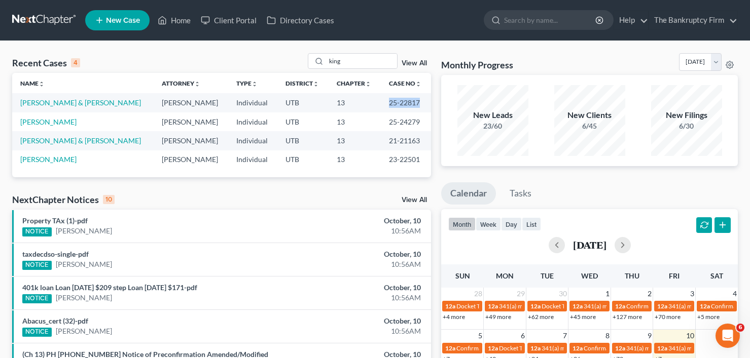
drag, startPoint x: 379, startPoint y: 104, endPoint x: 414, endPoint y: 103, distance: 34.5
click at [414, 103] on td "25-22817" at bounding box center [406, 102] width 50 height 19
copy td "25-22817"
click at [58, 104] on link "[PERSON_NAME] & [PERSON_NAME]" at bounding box center [80, 102] width 121 height 9
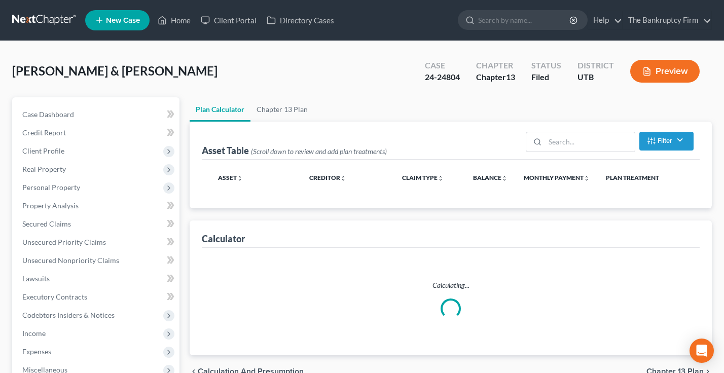
select select "59"
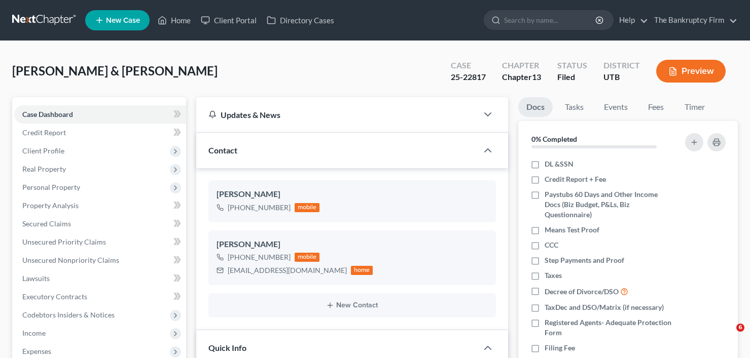
select select "3"
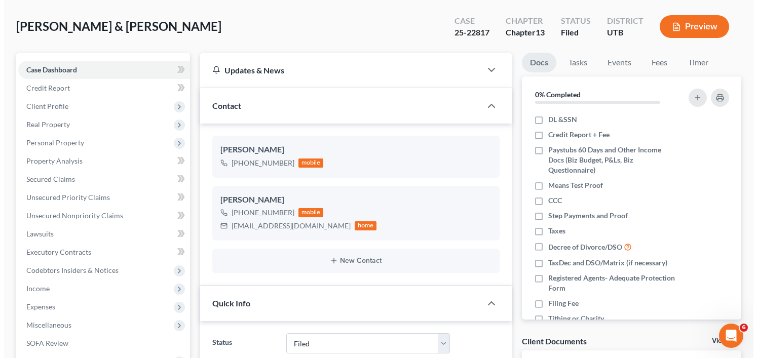
scroll to position [51, 0]
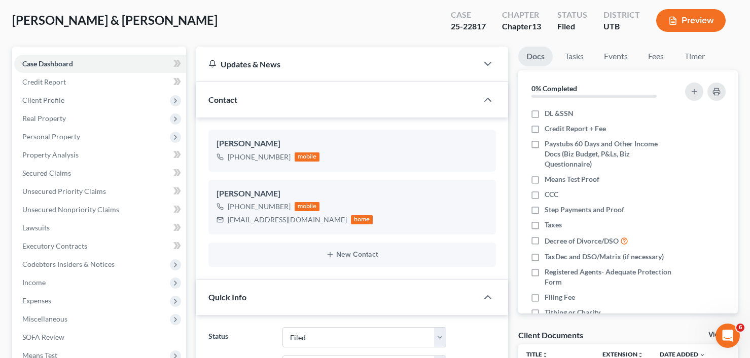
click at [685, 28] on button "Preview" at bounding box center [690, 20] width 69 height 23
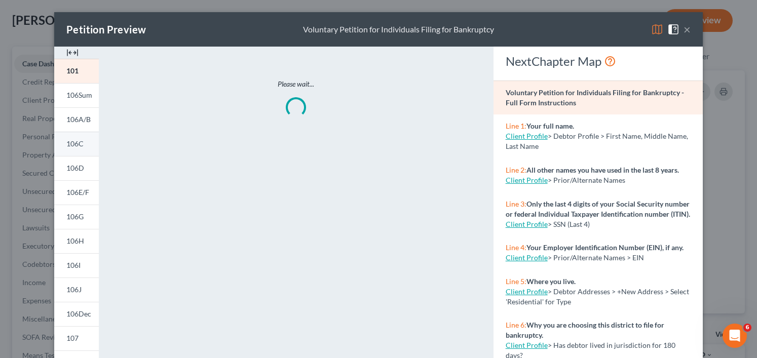
click at [66, 144] on span "106C" at bounding box center [74, 143] width 17 height 9
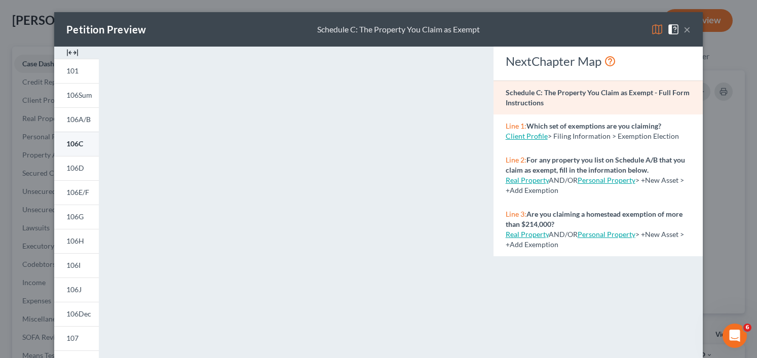
click at [69, 145] on span "106C" at bounding box center [74, 143] width 17 height 9
click at [651, 33] on img at bounding box center [657, 29] width 12 height 12
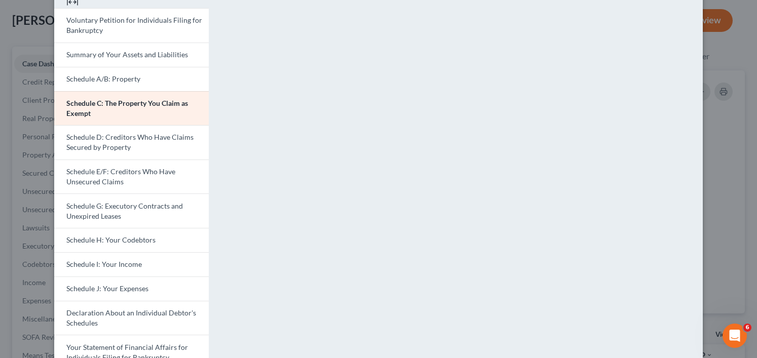
click at [716, 58] on div "Petition Preview Schedule C: The Property You Claim as Exempt × Voluntary Petit…" at bounding box center [378, 179] width 757 height 358
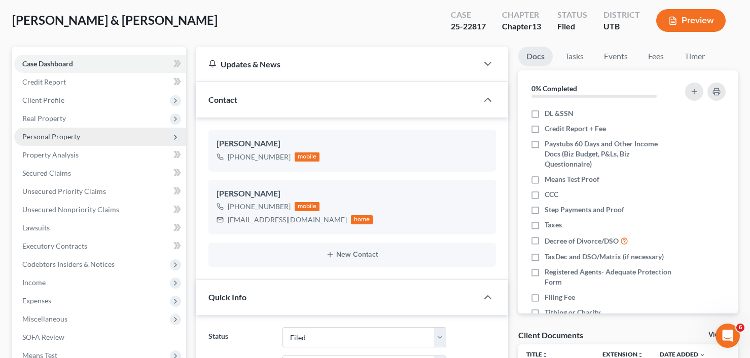
click at [52, 134] on span "Personal Property" at bounding box center [51, 136] width 58 height 9
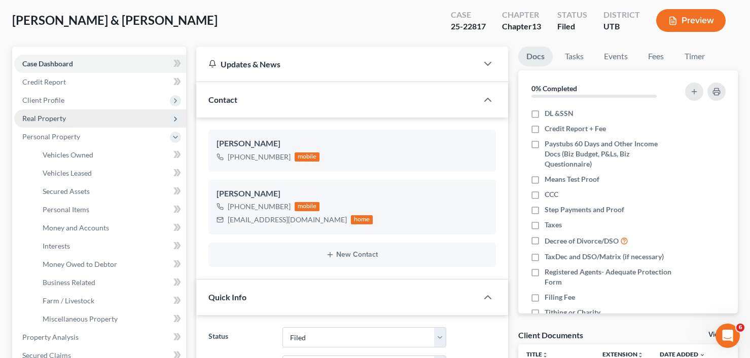
click at [47, 120] on span "Real Property" at bounding box center [44, 118] width 44 height 9
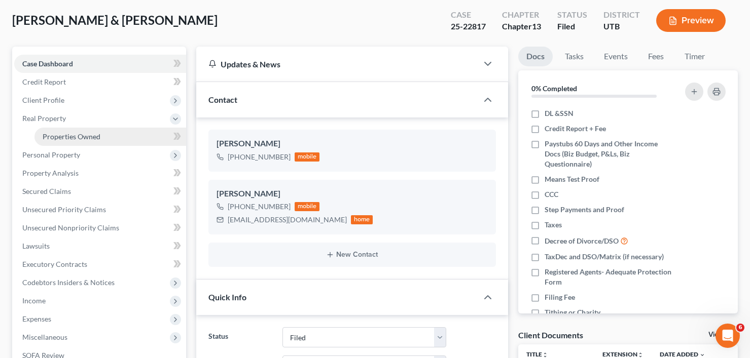
click at [68, 140] on span "Properties Owned" at bounding box center [72, 136] width 58 height 9
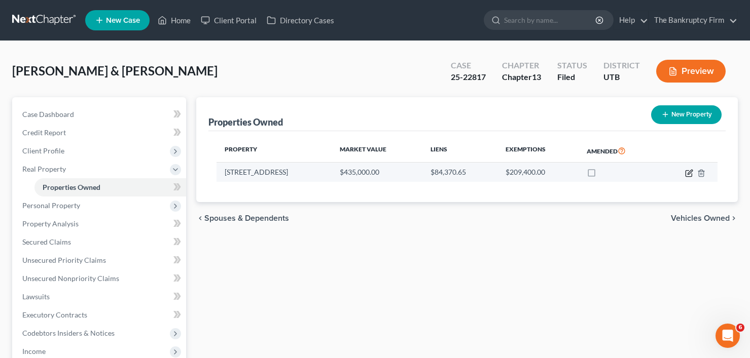
click at [687, 172] on icon "button" at bounding box center [689, 173] width 8 height 8
select select "46"
select select "2"
select select "0"
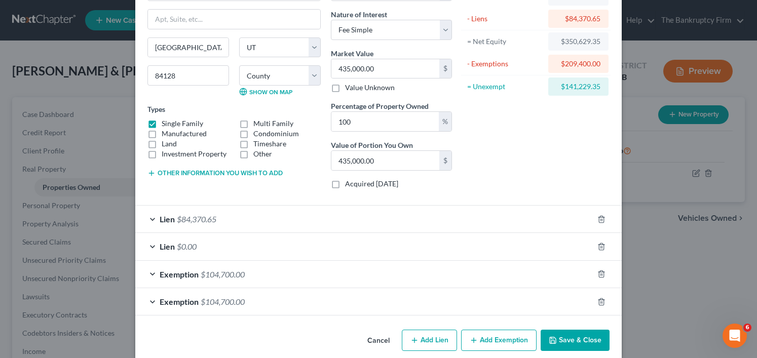
scroll to position [90, 0]
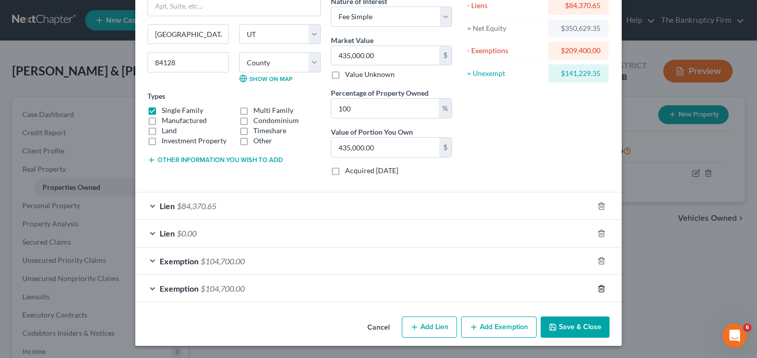
click at [600, 288] on icon "button" at bounding box center [602, 289] width 8 height 8
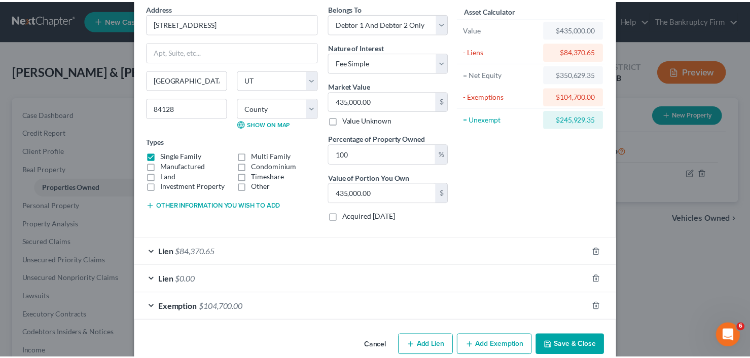
scroll to position [62, 0]
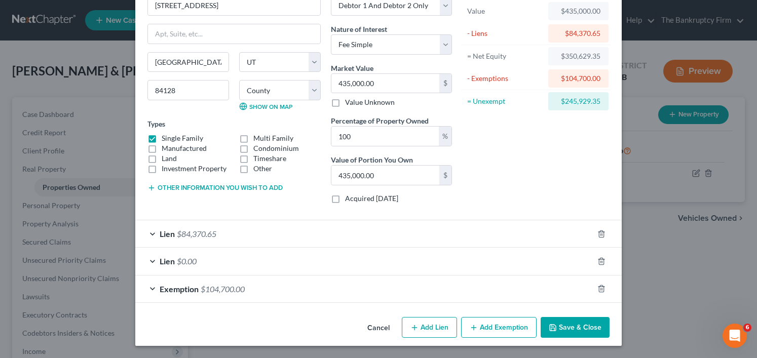
click at [568, 319] on button "Save & Close" at bounding box center [575, 327] width 69 height 21
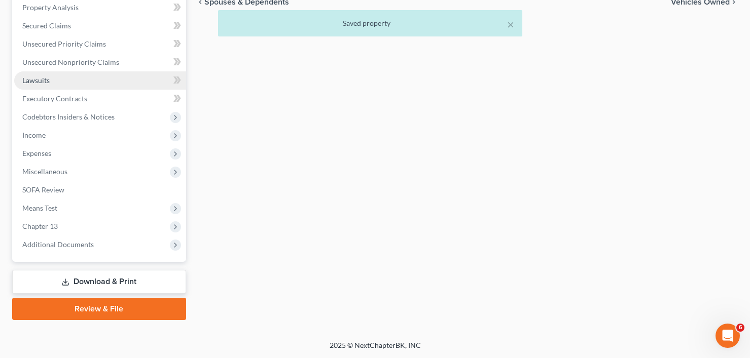
scroll to position [217, 0]
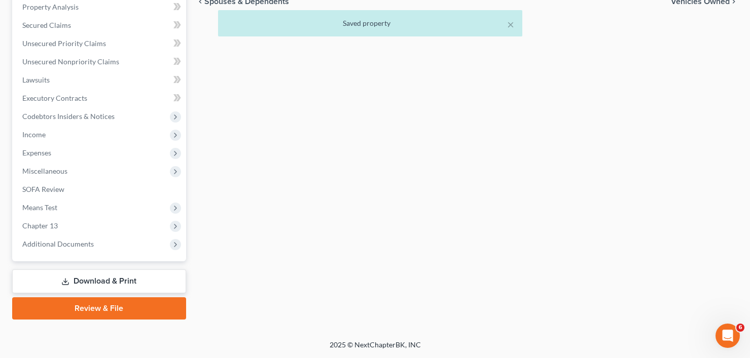
click at [83, 278] on link "Download & Print" at bounding box center [99, 282] width 174 height 24
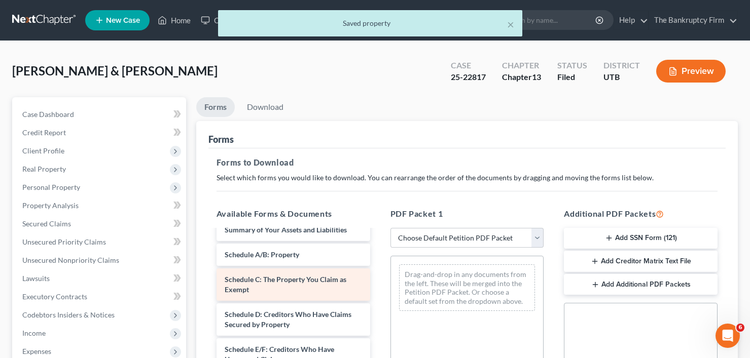
scroll to position [152, 0]
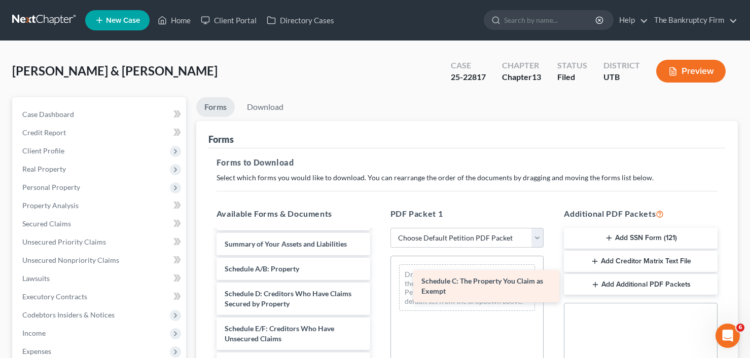
drag, startPoint x: 250, startPoint y: 282, endPoint x: 447, endPoint y: 279, distance: 196.7
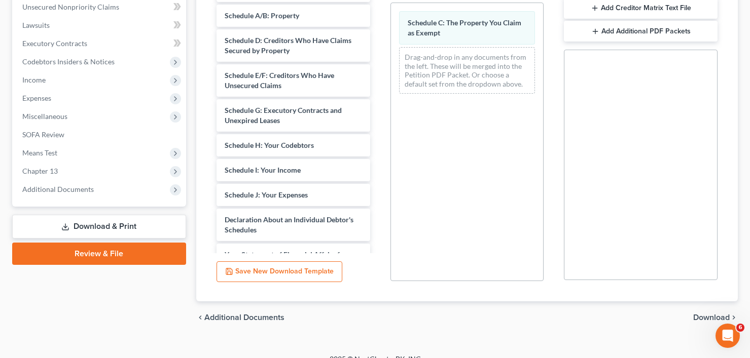
click at [715, 314] on span "Download" at bounding box center [711, 318] width 37 height 8
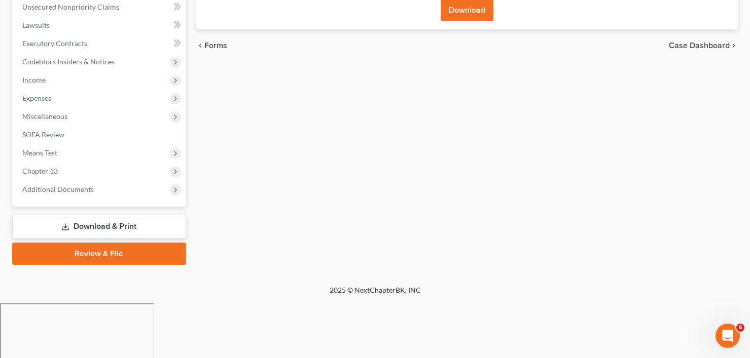
scroll to position [199, 0]
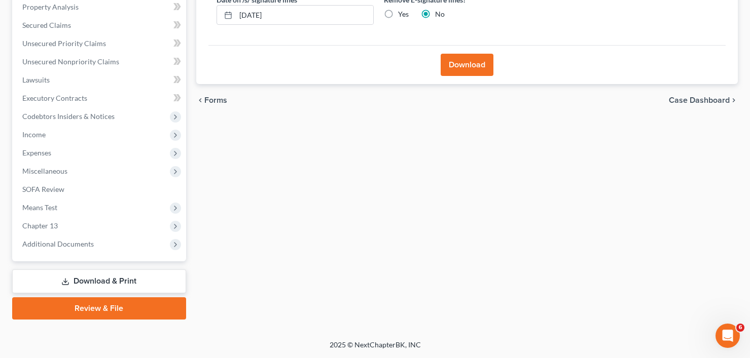
click at [456, 76] on button "Download" at bounding box center [467, 65] width 53 height 22
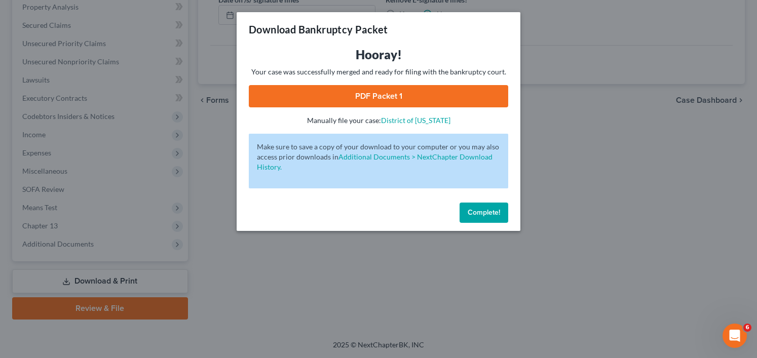
click at [370, 88] on link "PDF Packet 1" at bounding box center [379, 96] width 260 height 22
click at [478, 209] on span "Complete!" at bounding box center [484, 212] width 32 height 9
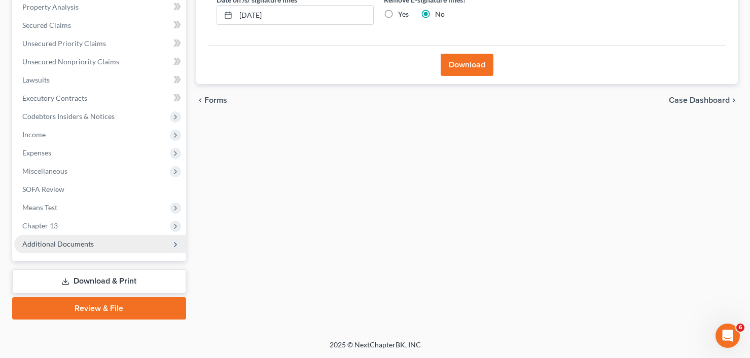
click at [59, 246] on span "Additional Documents" at bounding box center [57, 244] width 71 height 9
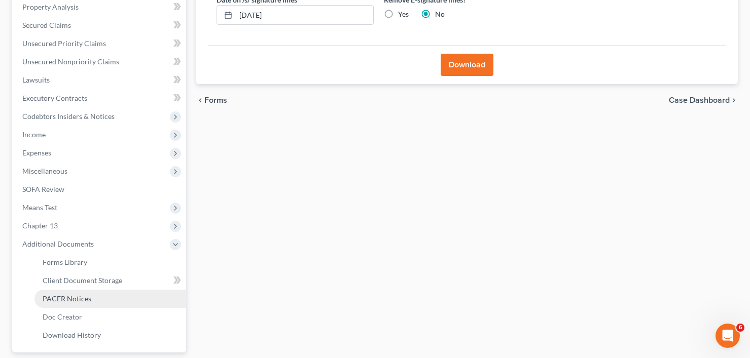
click at [77, 291] on link "PACER Notices" at bounding box center [110, 299] width 152 height 18
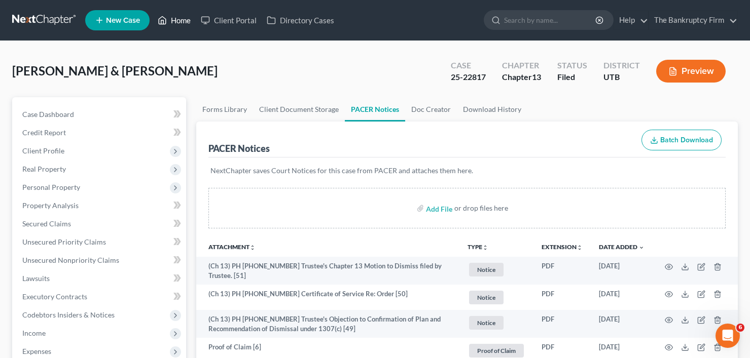
click at [178, 20] on link "Home" at bounding box center [174, 20] width 43 height 18
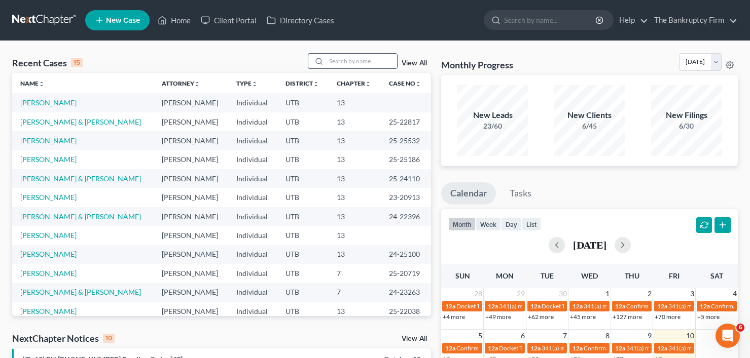
click at [345, 56] on input "search" at bounding box center [361, 61] width 71 height 15
type input "arave"
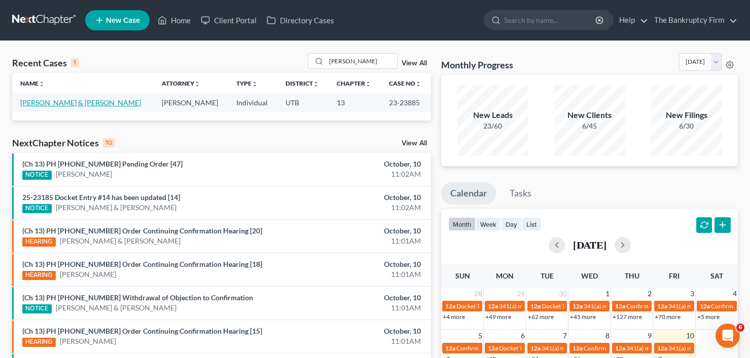
click at [60, 104] on link "[PERSON_NAME] & [PERSON_NAME]" at bounding box center [80, 102] width 121 height 9
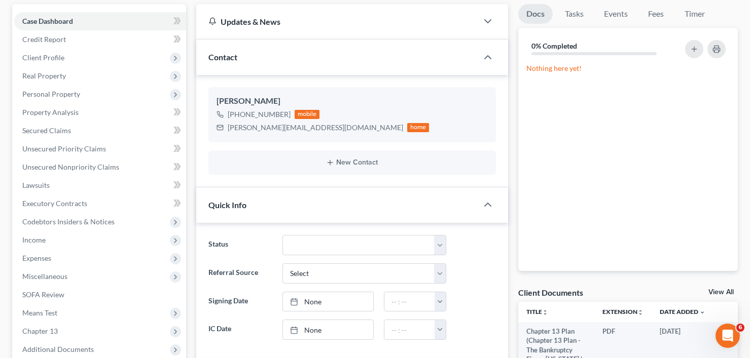
scroll to position [101, 0]
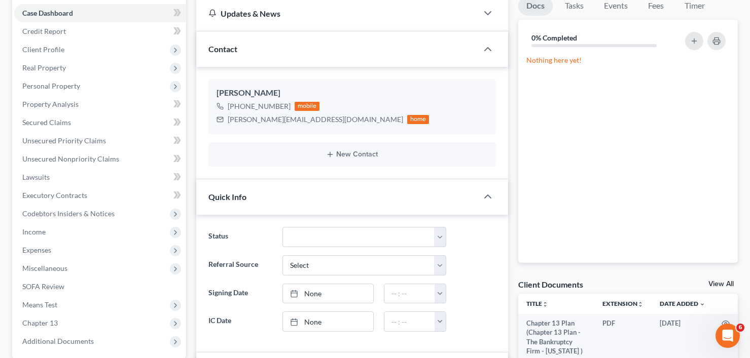
click at [718, 283] on link "View All" at bounding box center [720, 284] width 25 height 7
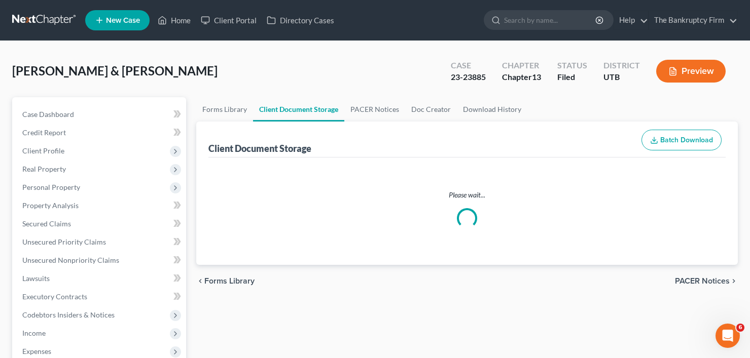
select select "30"
select select "26"
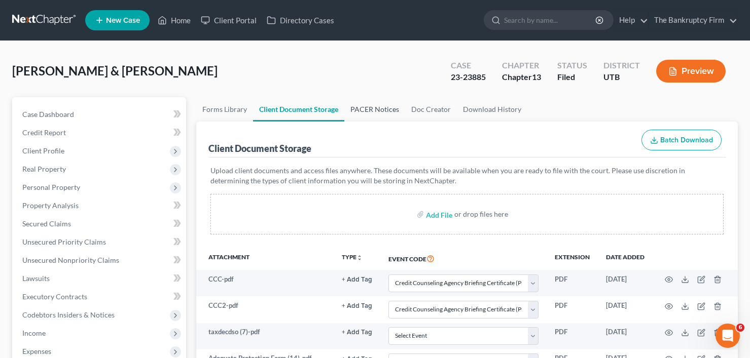
click at [367, 108] on link "PACER Notices" at bounding box center [374, 109] width 61 height 24
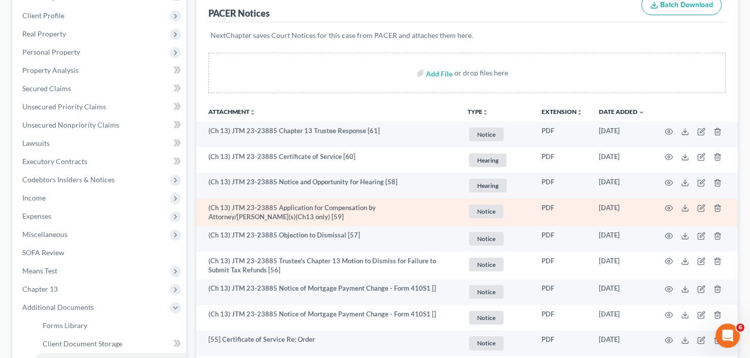
scroll to position [152, 0]
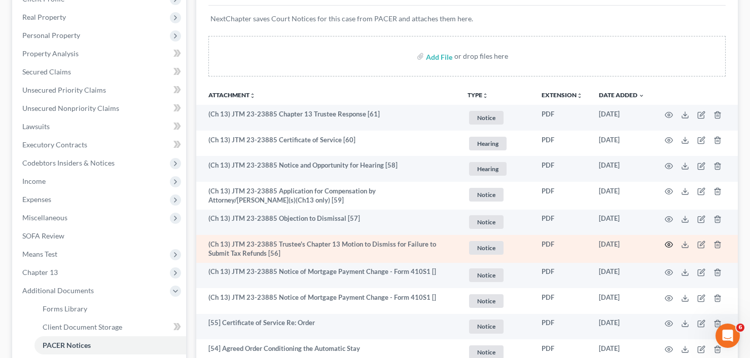
click at [669, 245] on icon "button" at bounding box center [669, 245] width 8 height 8
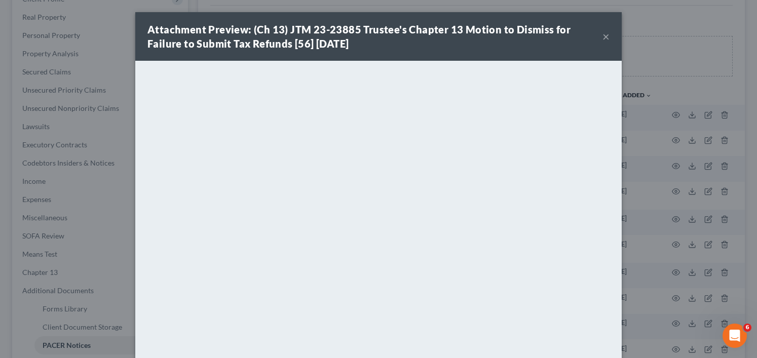
click at [649, 69] on div "Attachment Preview: (Ch 13) JTM 23-23885 Trustee's Chapter 13 Motion to Dismiss…" at bounding box center [378, 179] width 757 height 358
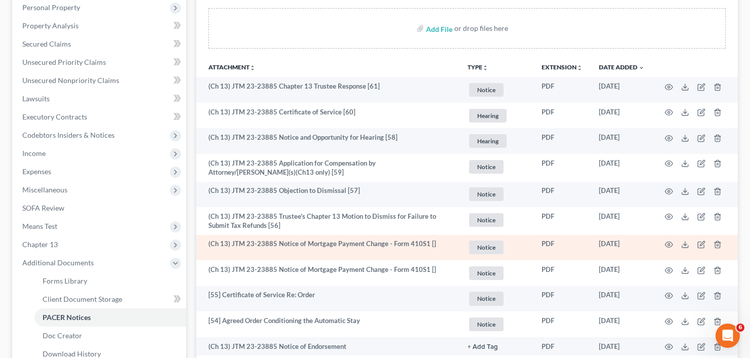
scroll to position [203, 0]
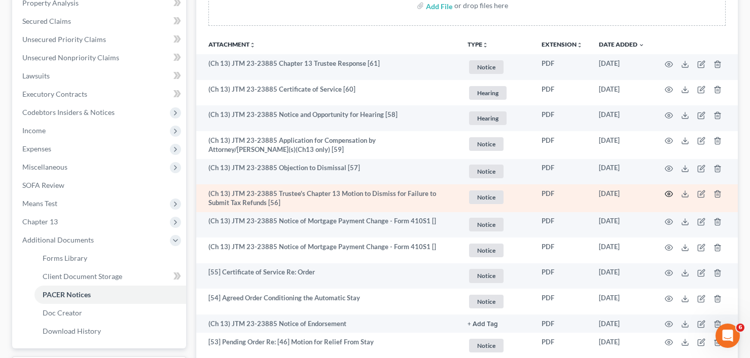
click at [667, 194] on icon "button" at bounding box center [669, 194] width 8 height 8
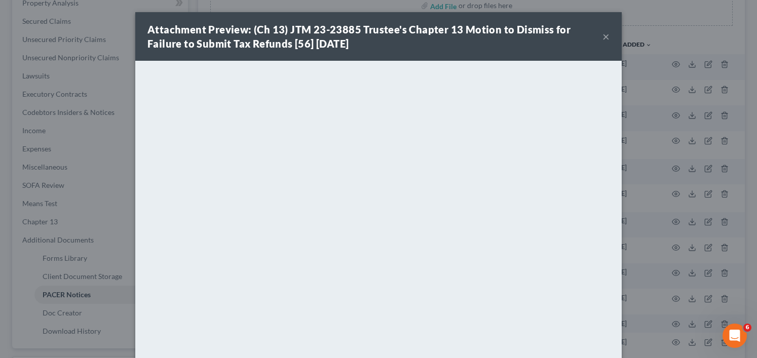
click at [603, 37] on button "×" at bounding box center [606, 36] width 7 height 12
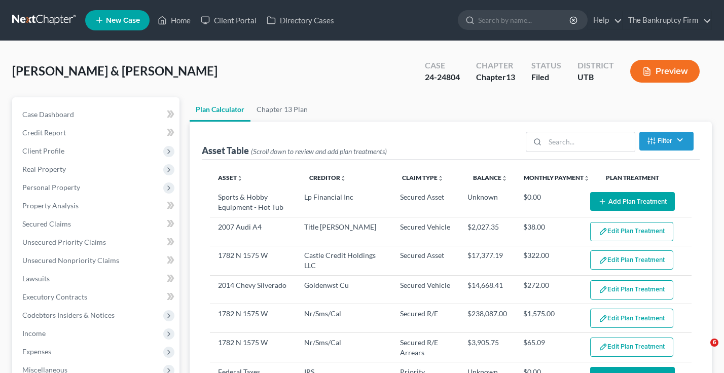
select select "59"
click at [183, 24] on link "Home" at bounding box center [174, 20] width 43 height 18
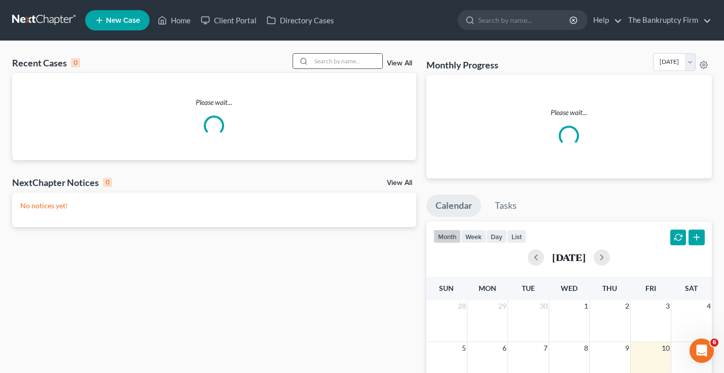
click at [347, 61] on input "search" at bounding box center [346, 61] width 71 height 15
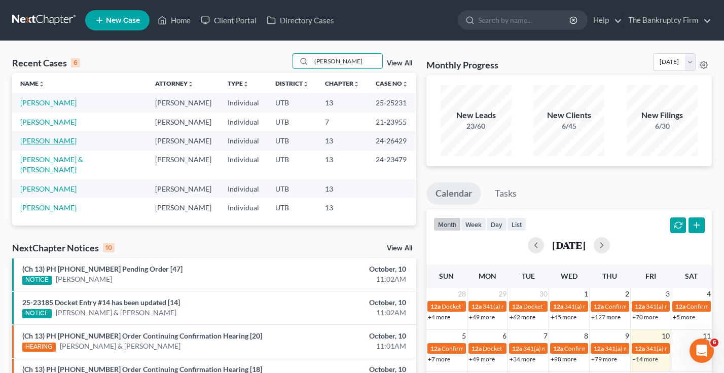
type input "[PERSON_NAME]"
click at [37, 141] on link "[PERSON_NAME]" at bounding box center [48, 140] width 56 height 9
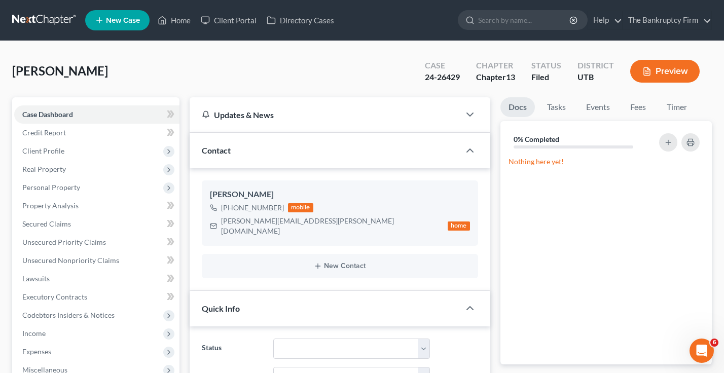
scroll to position [80, 0]
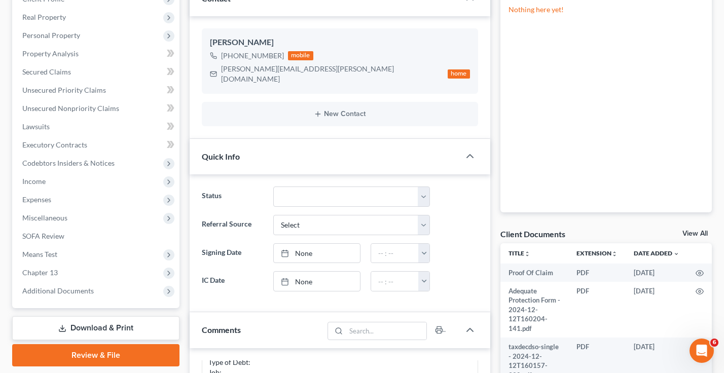
click at [690, 234] on link "View All" at bounding box center [694, 233] width 25 height 7
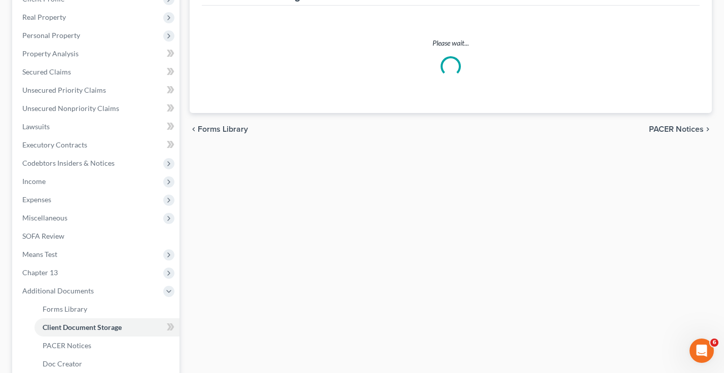
scroll to position [2, 0]
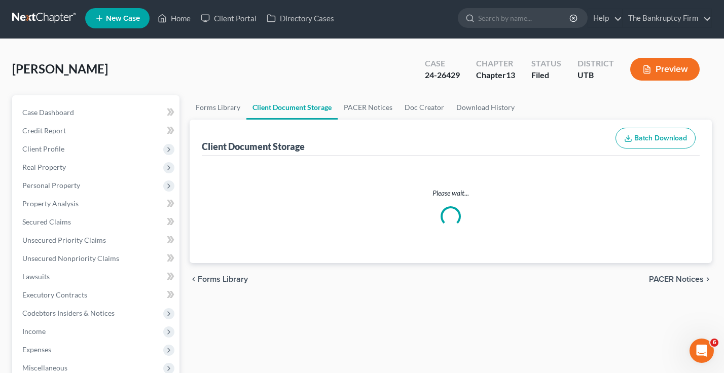
select select "30"
select select "26"
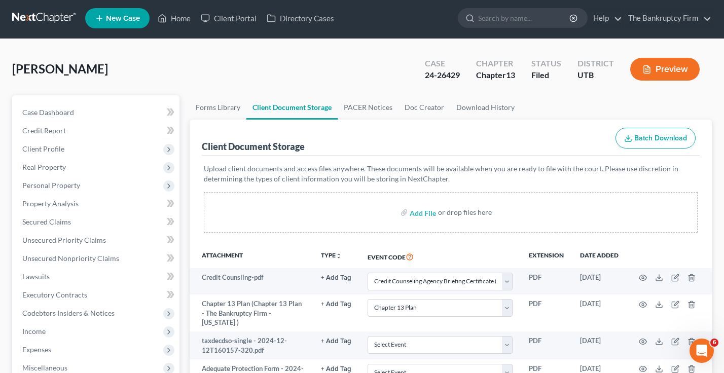
scroll to position [0, 0]
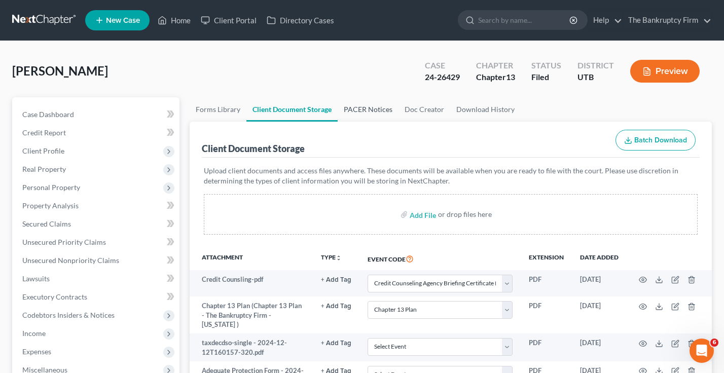
click at [358, 105] on link "PACER Notices" at bounding box center [368, 109] width 61 height 24
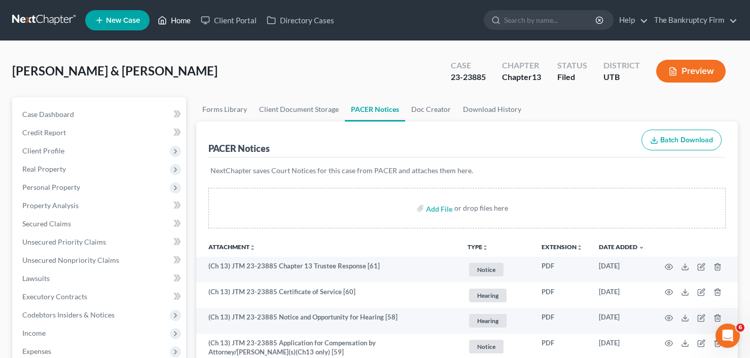
click at [189, 24] on link "Home" at bounding box center [174, 20] width 43 height 18
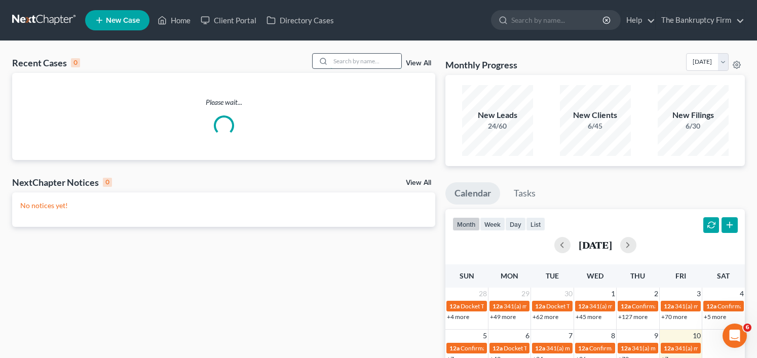
click at [346, 57] on input "search" at bounding box center [366, 61] width 71 height 15
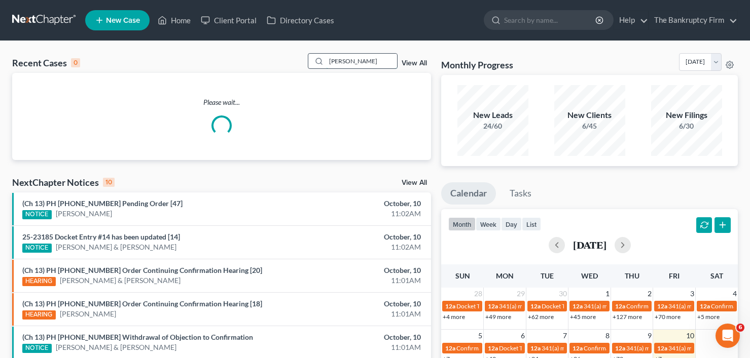
type input "sampson"
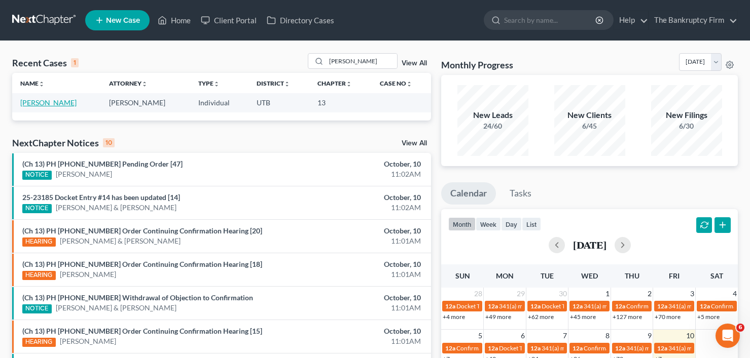
click at [50, 103] on link "Sampson, Adrian" at bounding box center [48, 102] width 56 height 9
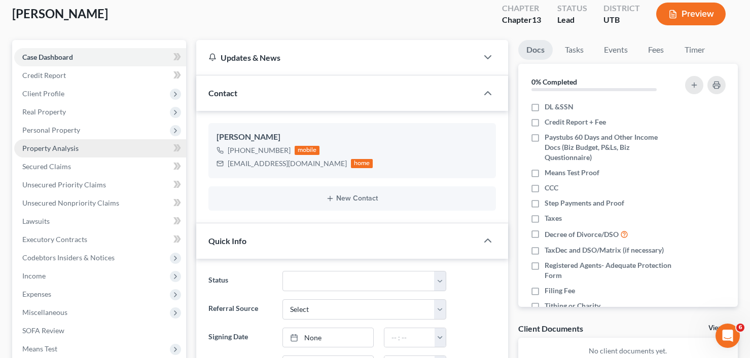
scroll to position [51, 0]
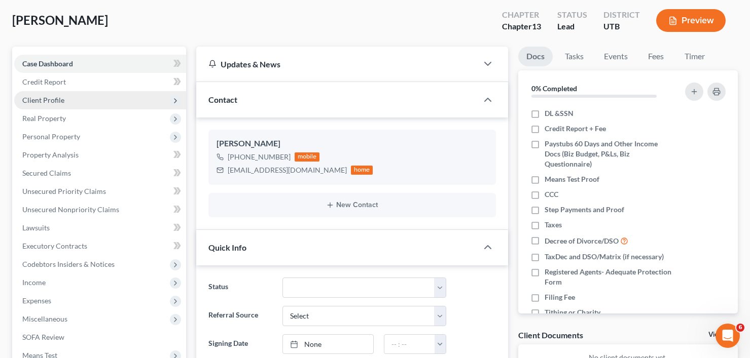
click at [45, 101] on span "Client Profile" at bounding box center [43, 100] width 42 height 9
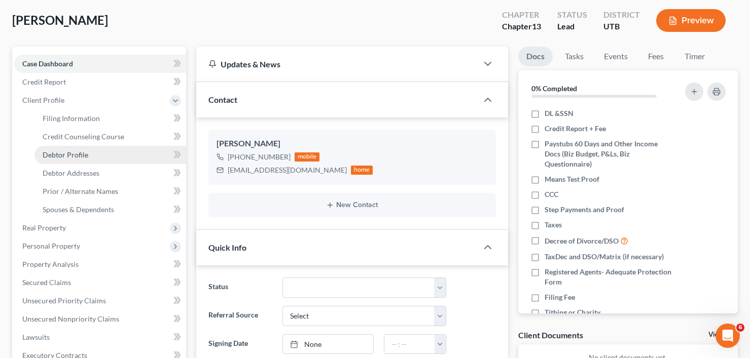
click at [80, 158] on span "Debtor Profile" at bounding box center [66, 155] width 46 height 9
select select "0"
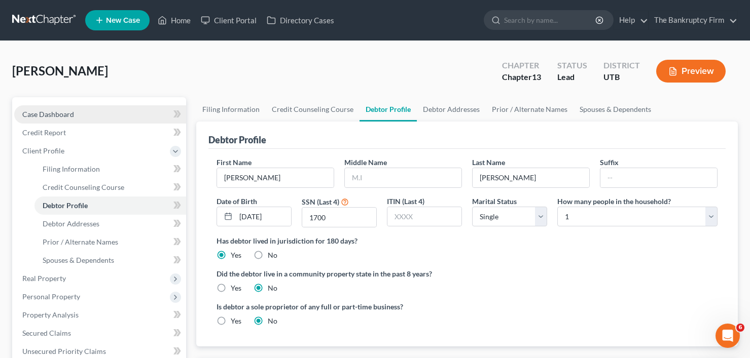
click at [50, 110] on span "Case Dashboard" at bounding box center [48, 114] width 52 height 9
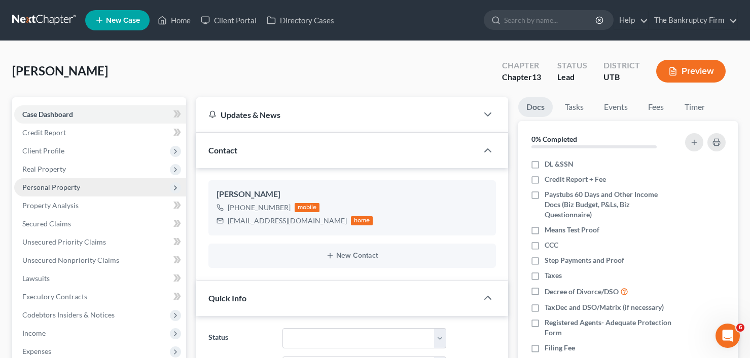
click at [55, 187] on span "Personal Property" at bounding box center [51, 187] width 58 height 9
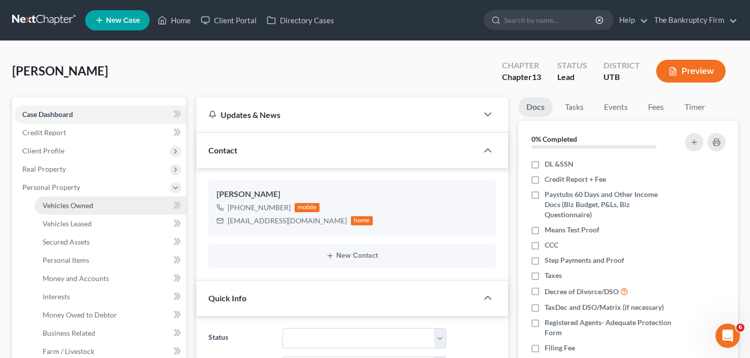
click at [90, 202] on span "Vehicles Owned" at bounding box center [68, 205] width 51 height 9
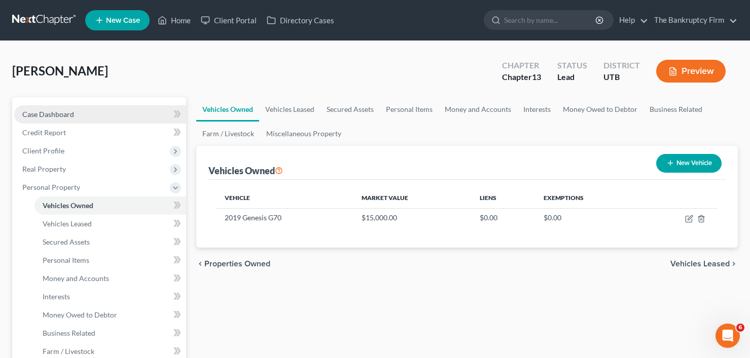
click at [74, 114] on link "Case Dashboard" at bounding box center [100, 114] width 172 height 18
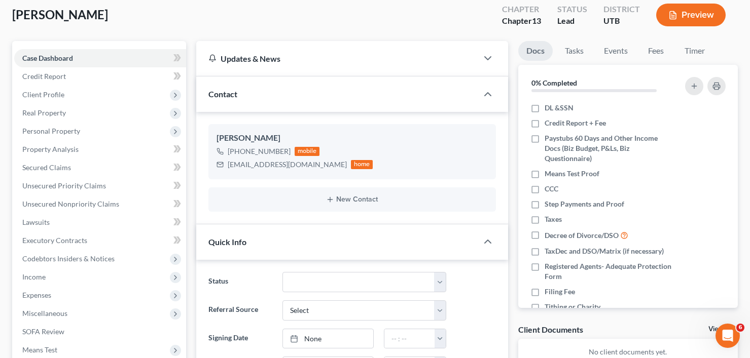
scroll to position [51, 0]
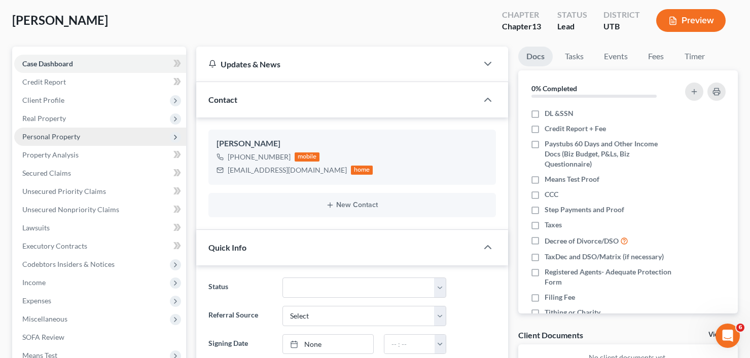
click at [61, 138] on span "Personal Property" at bounding box center [51, 136] width 58 height 9
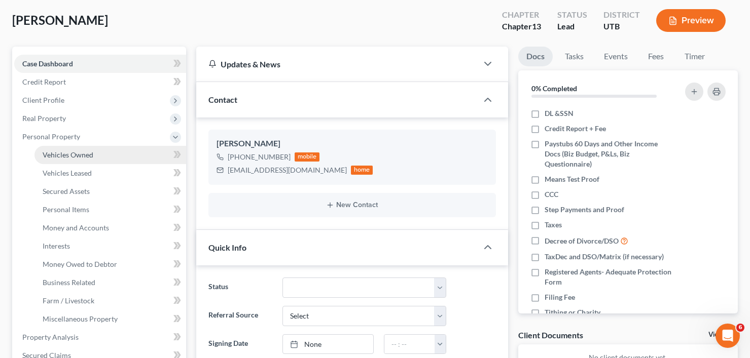
click at [112, 160] on link "Vehicles Owned" at bounding box center [110, 155] width 152 height 18
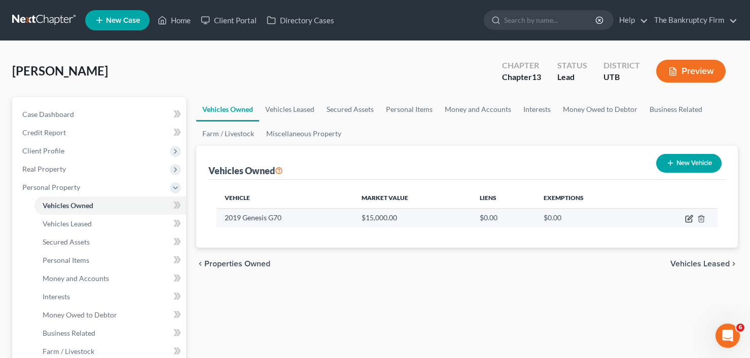
click at [690, 216] on icon "button" at bounding box center [689, 217] width 5 height 5
select select "0"
select select "7"
select select "0"
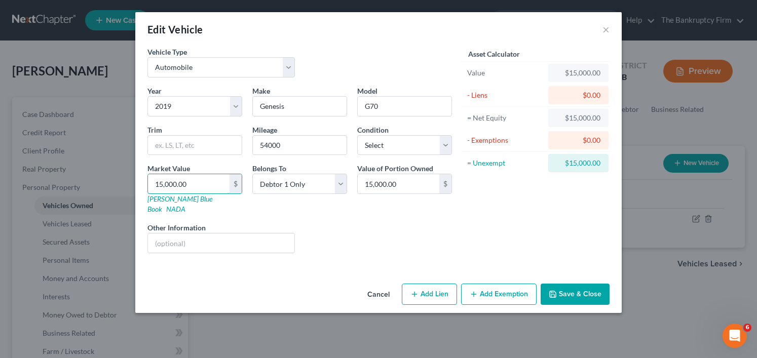
type input "2"
type input "2.00"
type input "20"
type input "20.00"
type input "200"
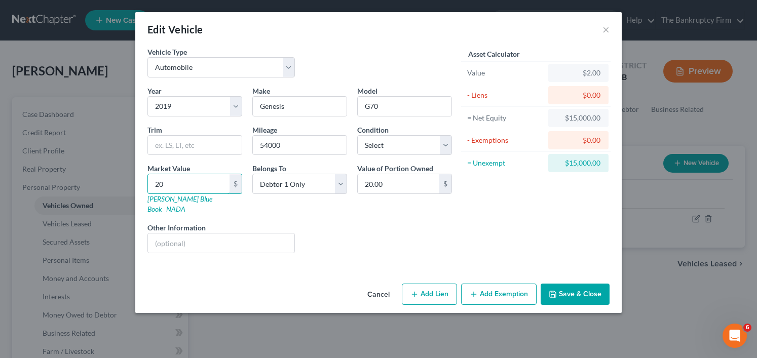
type input "200.00"
type input "2000"
type input "2,000.00"
type input "2,0000"
type input "20,000.00"
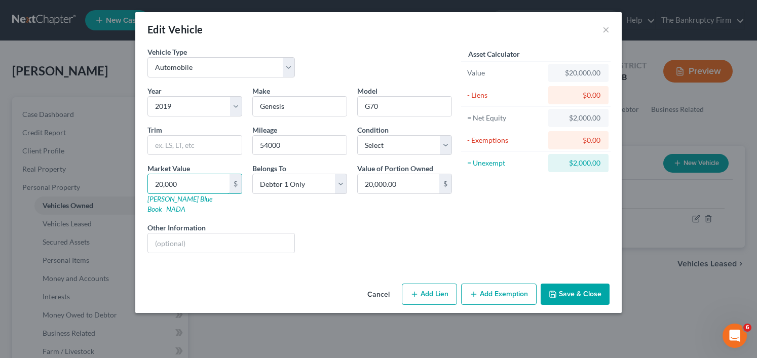
type input "20,000"
click at [478, 290] on icon "button" at bounding box center [474, 294] width 8 height 8
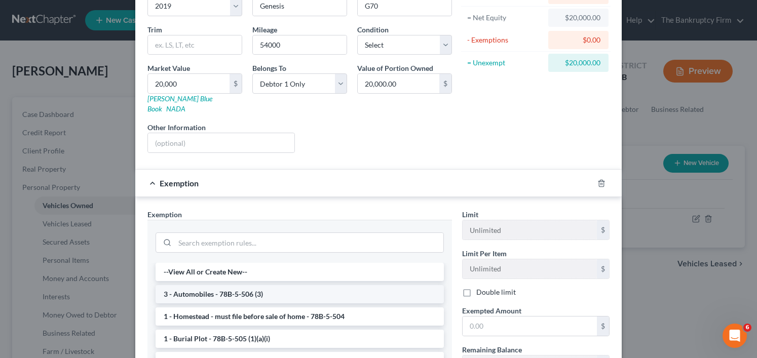
scroll to position [101, 0]
click at [239, 284] on li "3 - Automobiles - 78B-5-506 (3)" at bounding box center [300, 293] width 288 height 18
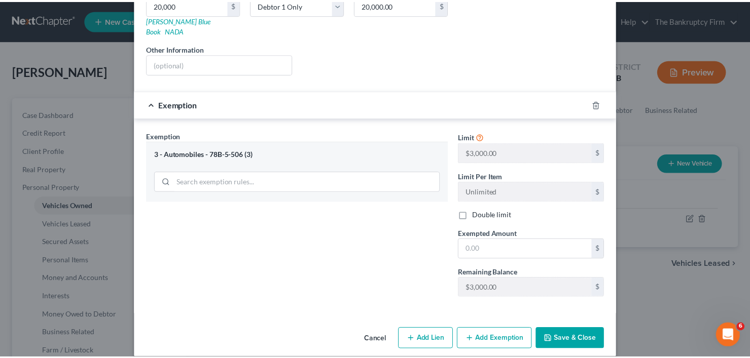
scroll to position [181, 0]
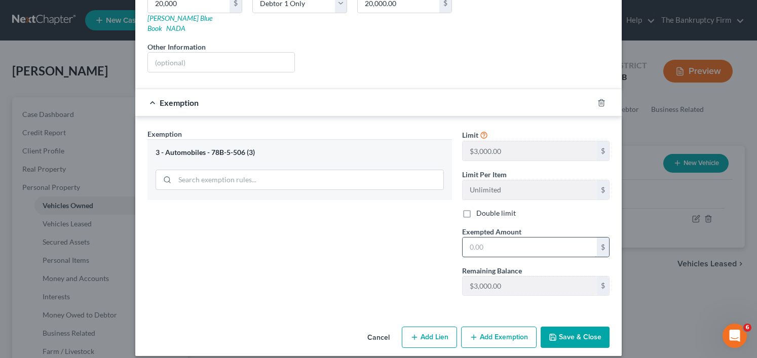
click at [490, 240] on input "text" at bounding box center [530, 247] width 134 height 19
type input "3,000"
click at [574, 327] on button "Save & Close" at bounding box center [575, 337] width 69 height 21
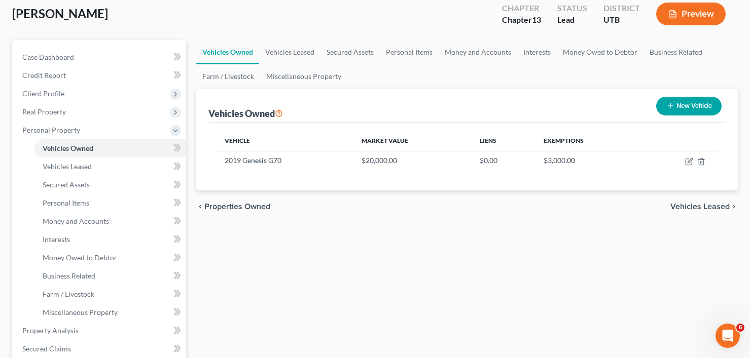
scroll to position [51, 0]
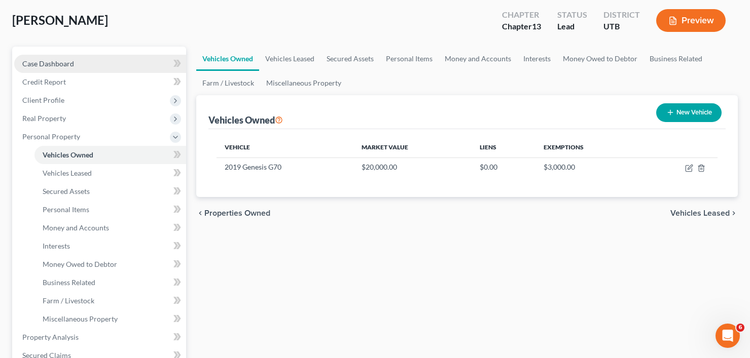
click at [66, 63] on span "Case Dashboard" at bounding box center [48, 63] width 52 height 9
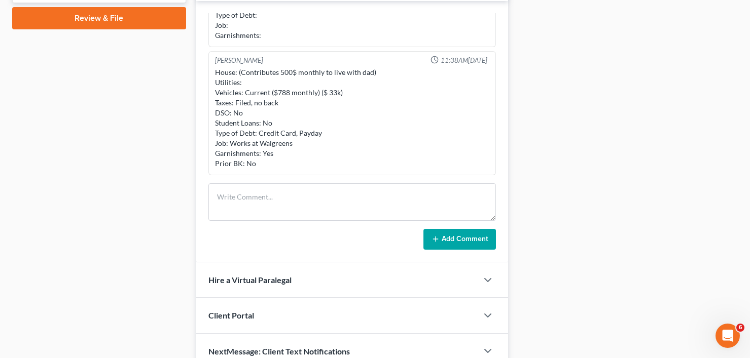
scroll to position [507, 0]
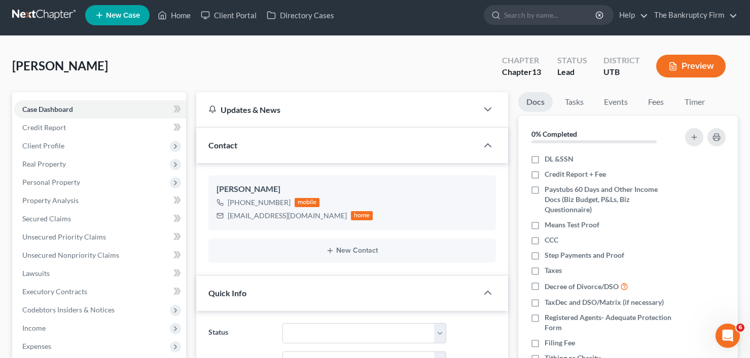
scroll to position [0, 0]
